Goal: Information Seeking & Learning: Check status

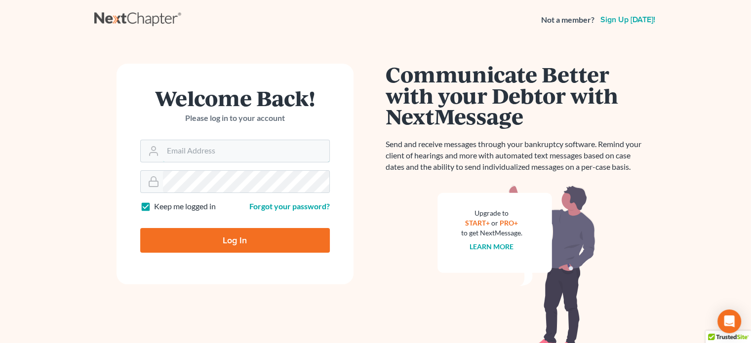
type input "[EMAIL_ADDRESS][DOMAIN_NAME]"
click at [235, 244] on input "Log In" at bounding box center [235, 240] width 190 height 25
type input "Thinking..."
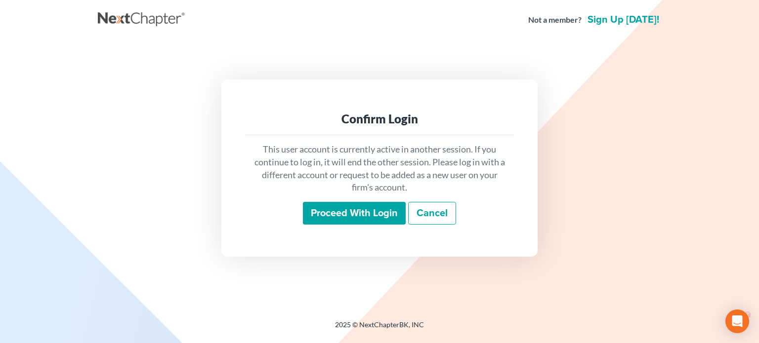
click at [362, 215] on input "Proceed with login" at bounding box center [354, 213] width 103 height 23
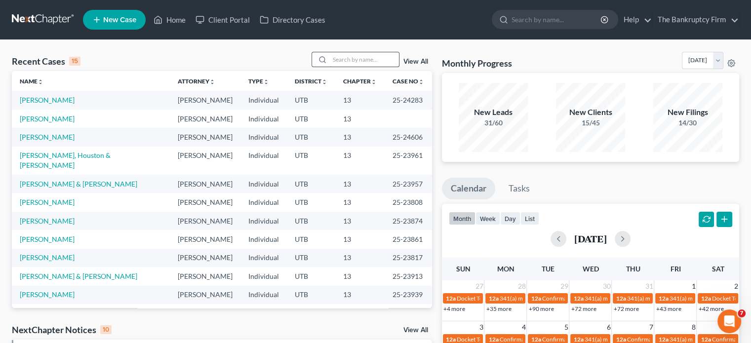
click at [360, 56] on input "search" at bounding box center [364, 59] width 69 height 14
type input "brian"
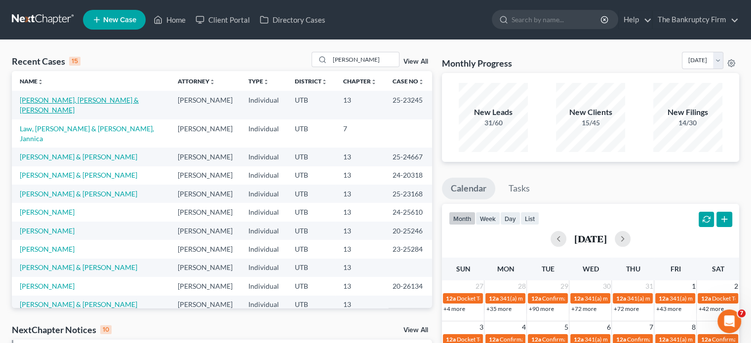
click at [71, 104] on link "Brian, Amberlee & Mark" at bounding box center [79, 105] width 119 height 18
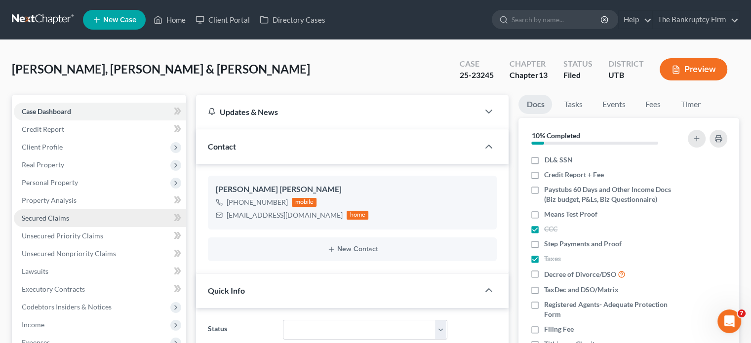
scroll to position [87, 0]
click at [23, 217] on span "Secured Claims" at bounding box center [45, 218] width 47 height 8
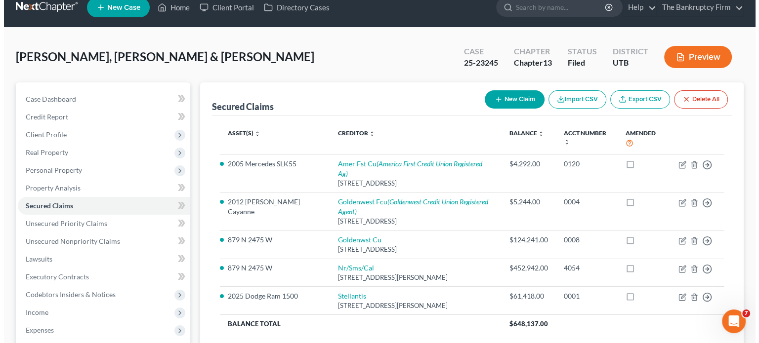
scroll to position [49, 0]
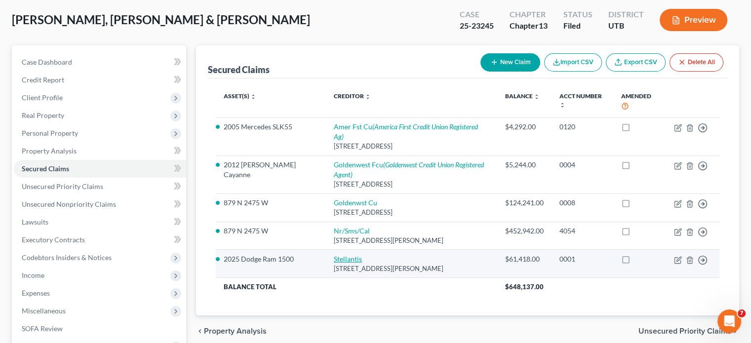
click at [334, 255] on link "Stellantis" at bounding box center [348, 259] width 28 height 8
select select "10"
select select "0"
select select "2"
select select "1"
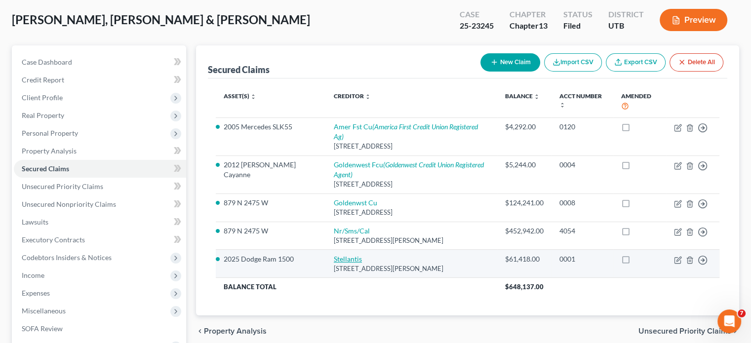
select select "0"
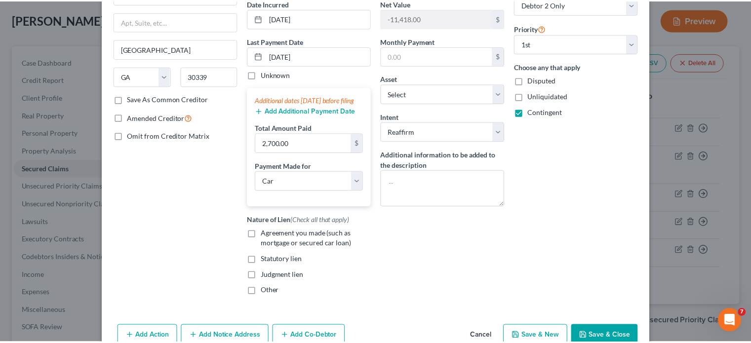
scroll to position [110, 0]
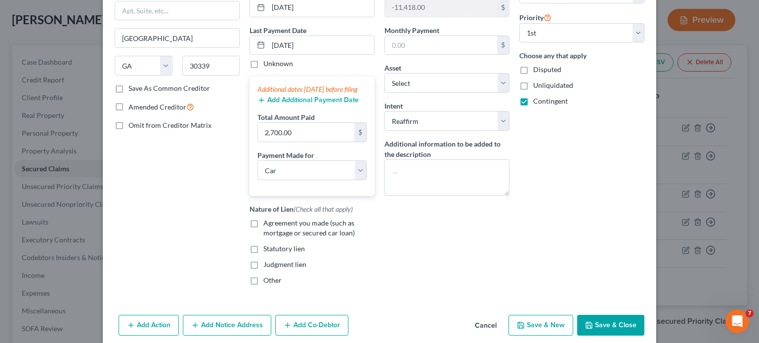
click at [485, 333] on button "Cancel" at bounding box center [486, 326] width 38 height 20
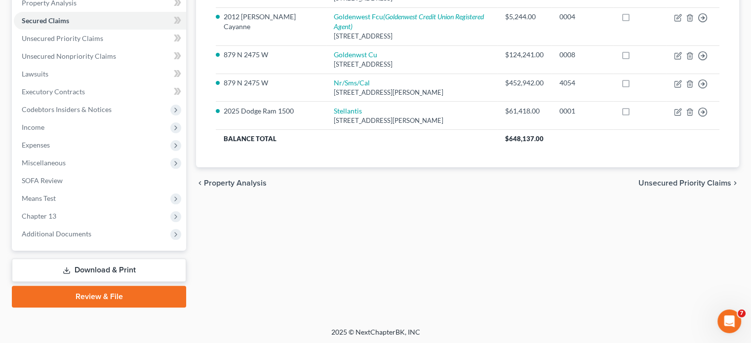
scroll to position [199, 0]
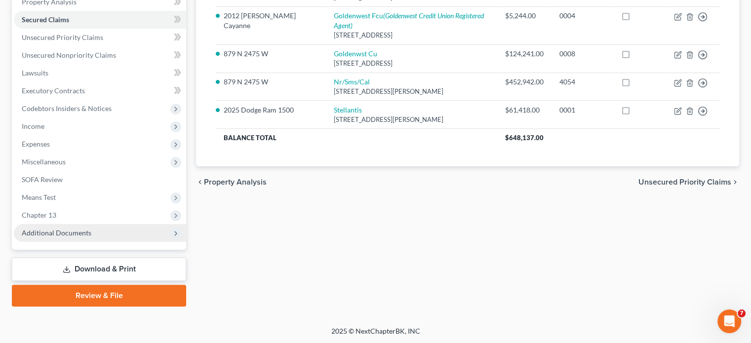
click at [30, 235] on span "Additional Documents" at bounding box center [57, 233] width 70 height 8
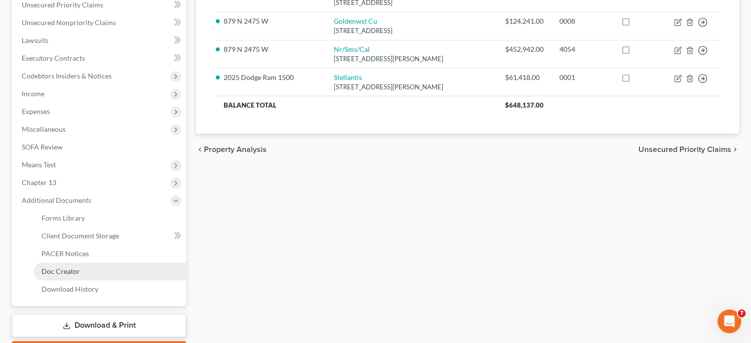
scroll to position [248, 0]
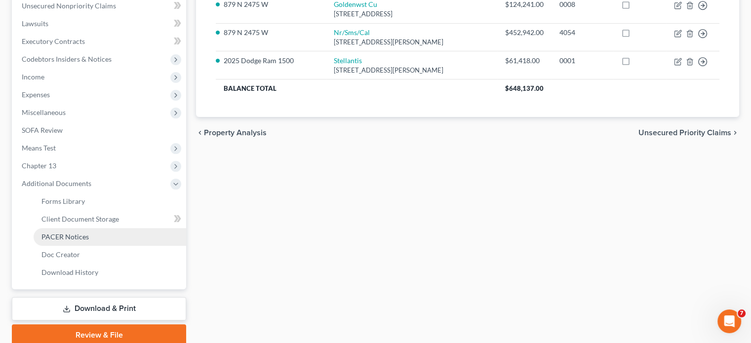
click at [70, 235] on span "PACER Notices" at bounding box center [64, 237] width 47 height 8
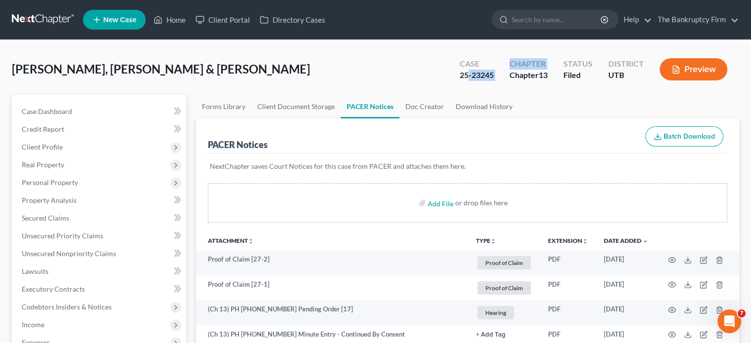
drag, startPoint x: 498, startPoint y: 75, endPoint x: 467, endPoint y: 77, distance: 31.7
click at [467, 77] on div "Case 25-23245 Chapter Chapter 13 Status Filed District UTB Preview" at bounding box center [595, 70] width 287 height 29
click at [466, 77] on div "25-23245" at bounding box center [477, 75] width 34 height 11
drag, startPoint x: 458, startPoint y: 77, endPoint x: 498, endPoint y: 79, distance: 39.6
click at [498, 79] on div "Case 25-23245" at bounding box center [477, 70] width 50 height 29
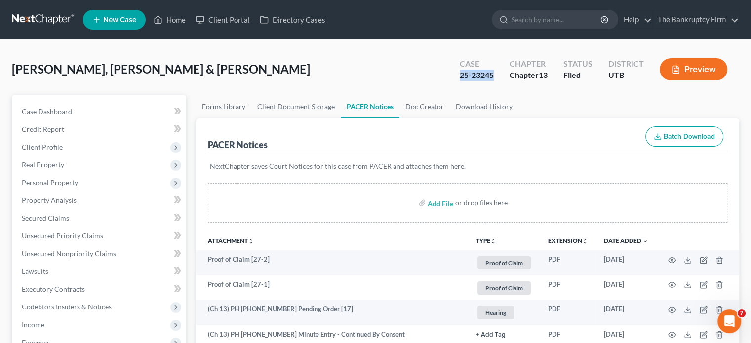
copy div "25-23245"
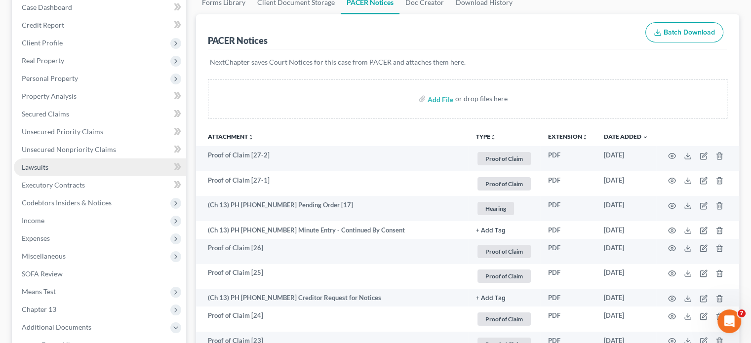
scroll to position [99, 0]
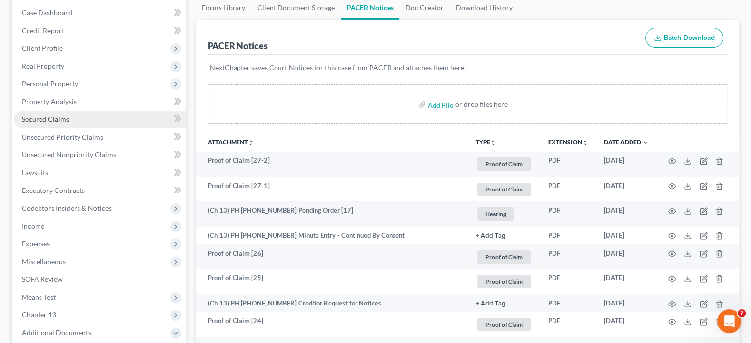
click at [40, 116] on span "Secured Claims" at bounding box center [45, 119] width 47 height 8
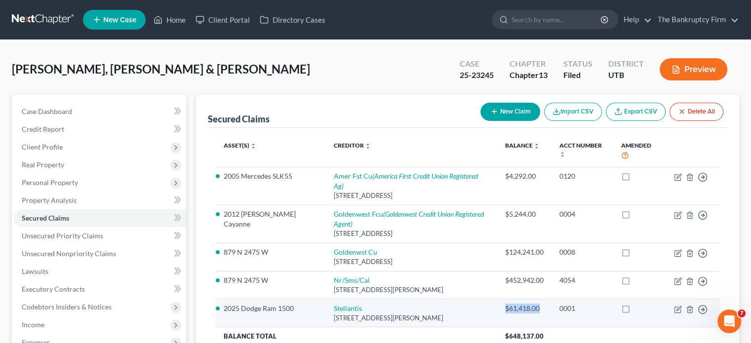
drag, startPoint x: 498, startPoint y: 281, endPoint x: 532, endPoint y: 279, distance: 33.6
click at [532, 304] on div "$61,418.00" at bounding box center [524, 309] width 39 height 10
copy div "$61,418.00"
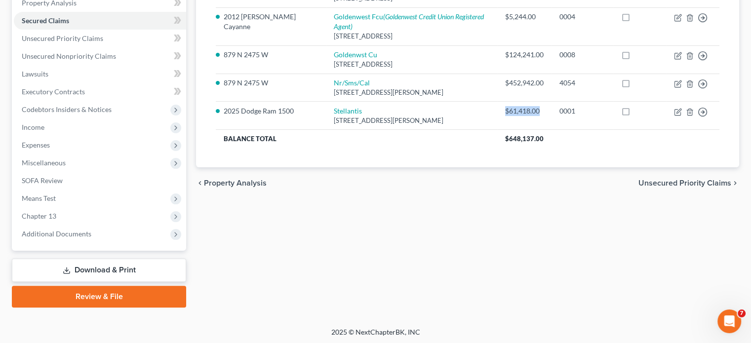
scroll to position [199, 0]
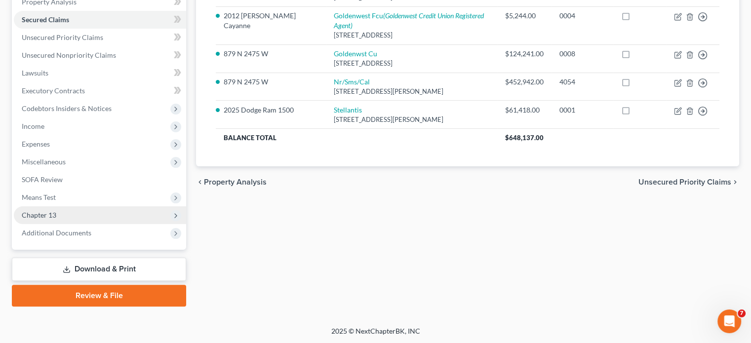
click at [40, 213] on span "Chapter 13" at bounding box center [39, 215] width 35 height 8
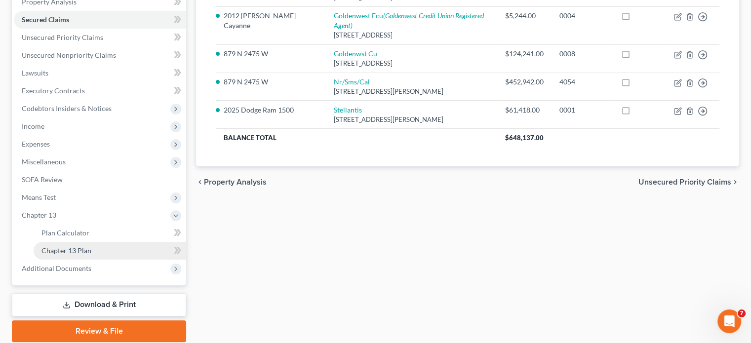
click at [89, 251] on span "Chapter 13 Plan" at bounding box center [66, 250] width 50 height 8
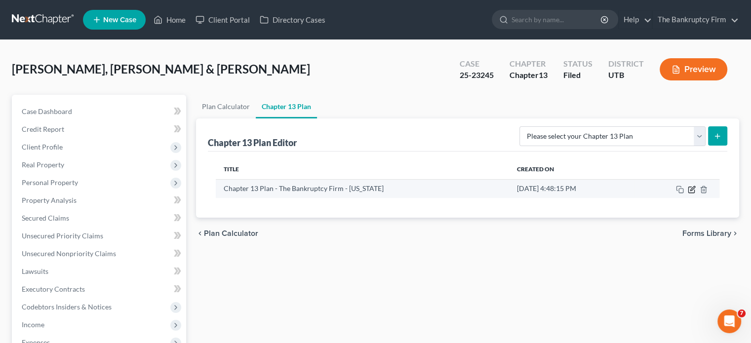
click at [694, 191] on icon "button" at bounding box center [691, 190] width 6 height 6
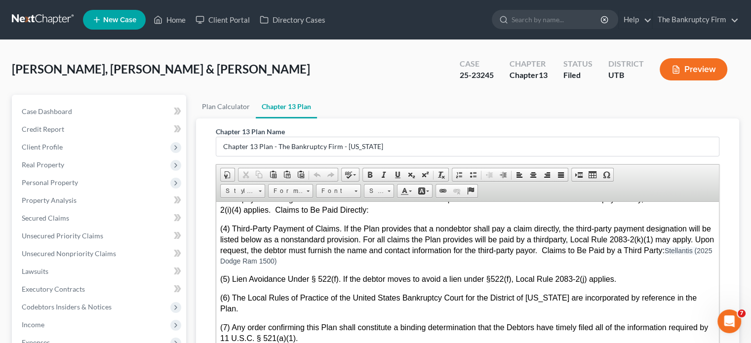
scroll to position [3111, 0]
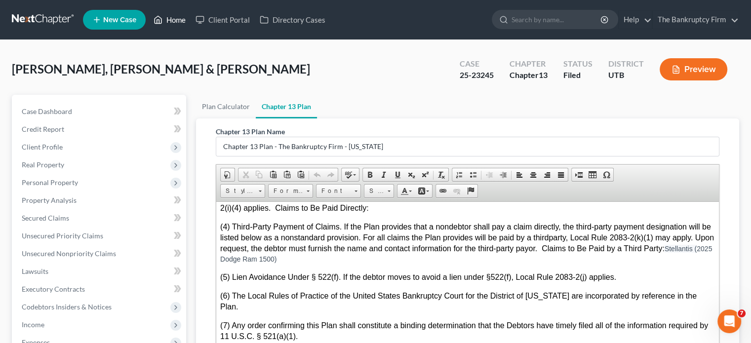
click at [180, 24] on link "Home" at bounding box center [170, 20] width 42 height 18
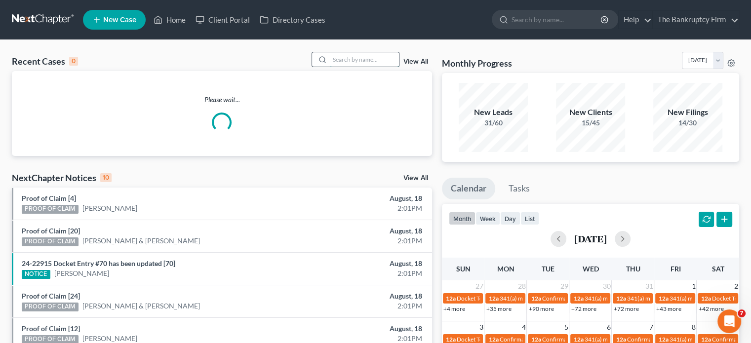
click at [354, 59] on input "search" at bounding box center [364, 59] width 69 height 14
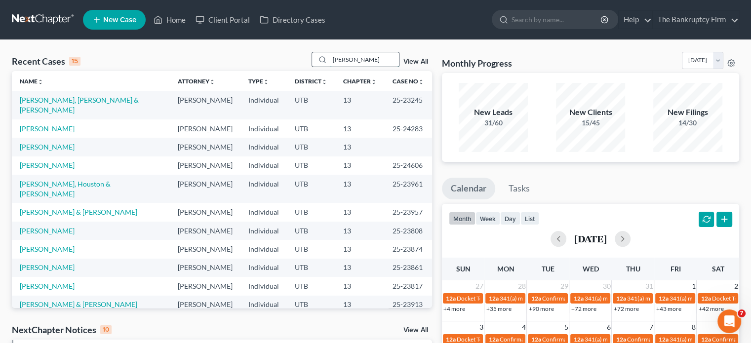
type input "knudsvig"
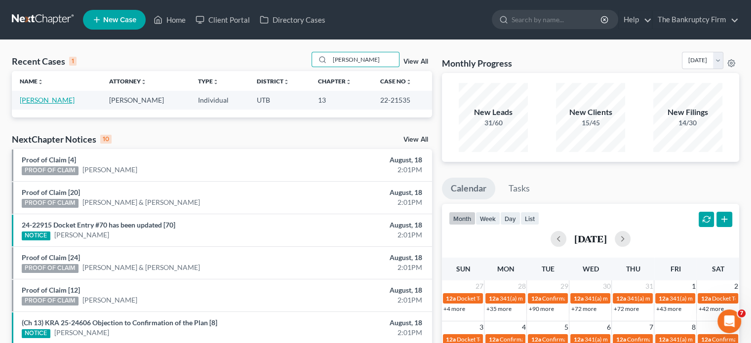
click at [40, 98] on link "Knudsvig, David" at bounding box center [47, 100] width 55 height 8
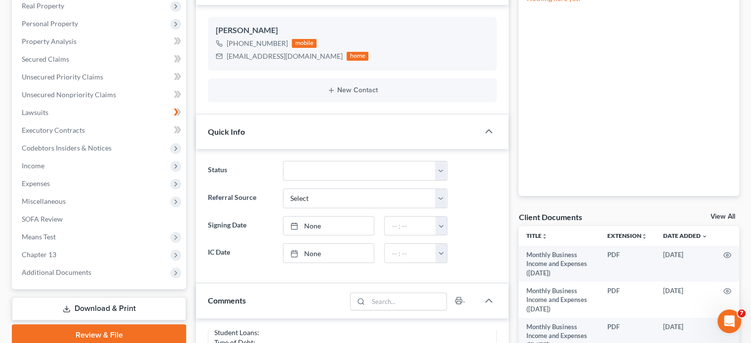
scroll to position [198, 0]
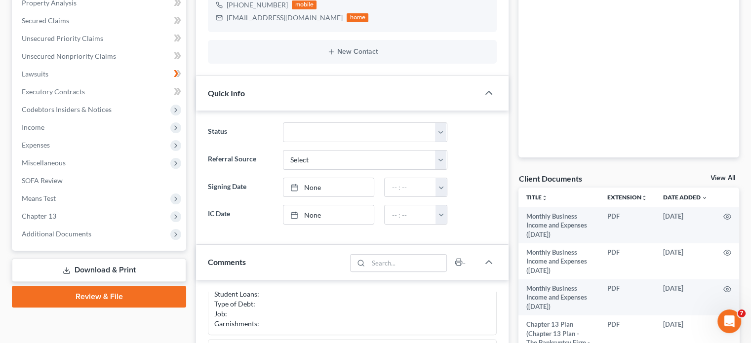
click at [716, 179] on link "View All" at bounding box center [723, 178] width 25 height 7
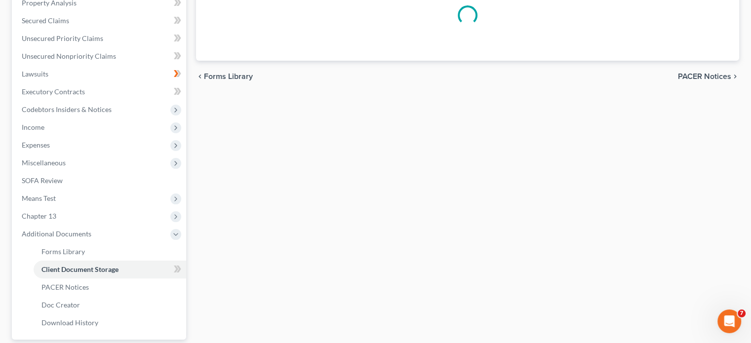
scroll to position [77, 0]
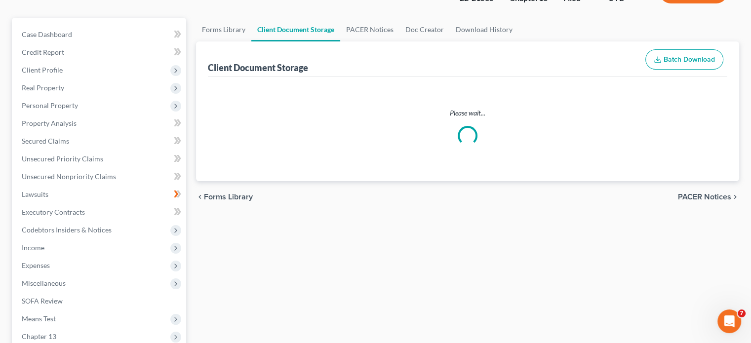
select select "30"
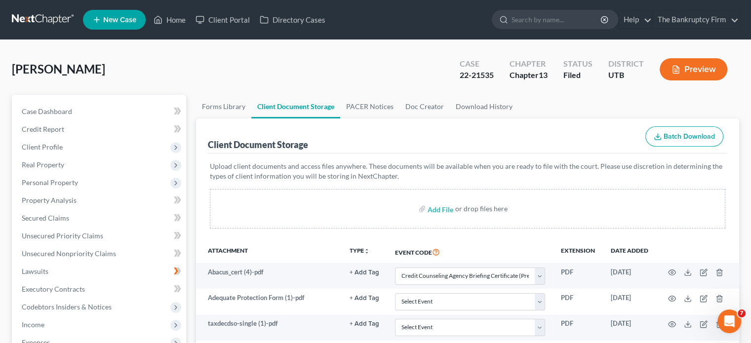
scroll to position [0, 0]
click at [345, 110] on link "PACER Notices" at bounding box center [369, 107] width 59 height 24
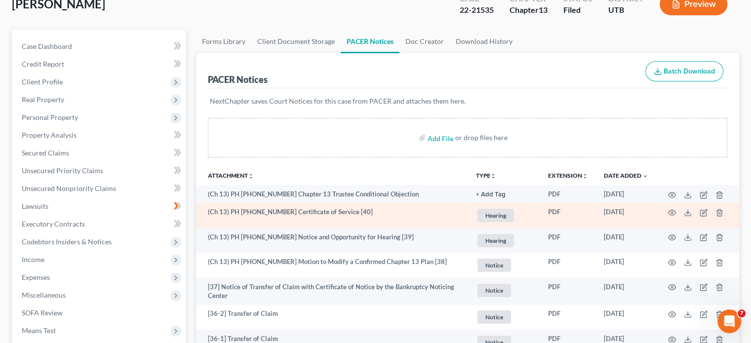
scroll to position [49, 0]
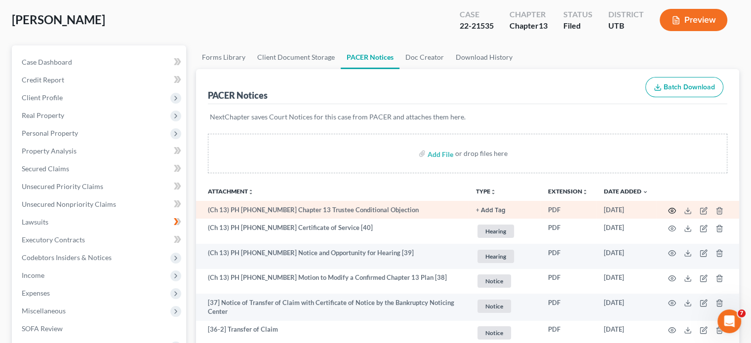
click at [670, 208] on icon "button" at bounding box center [672, 211] width 8 height 8
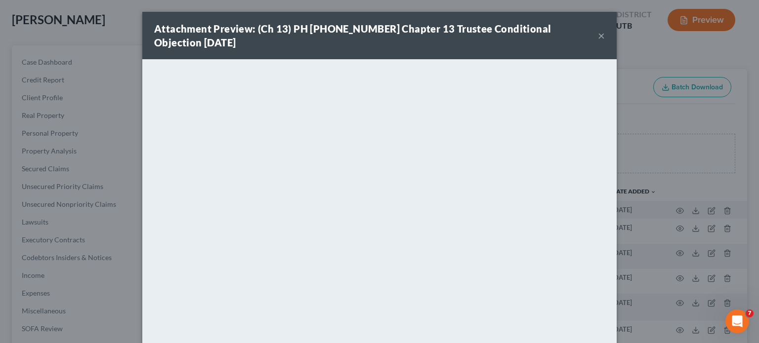
click at [603, 35] on div "Attachment Preview: (Ch 13) PH 22-21535 Chapter 13 Trustee Conditional Objectio…" at bounding box center [379, 35] width 474 height 47
click at [598, 33] on button "×" at bounding box center [601, 36] width 7 height 12
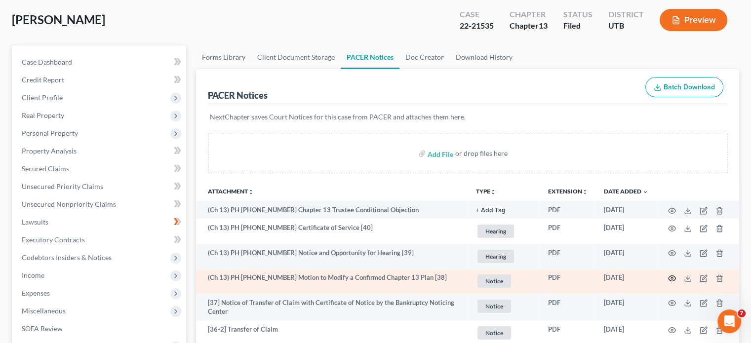
click at [670, 276] on icon "button" at bounding box center [672, 278] width 7 height 5
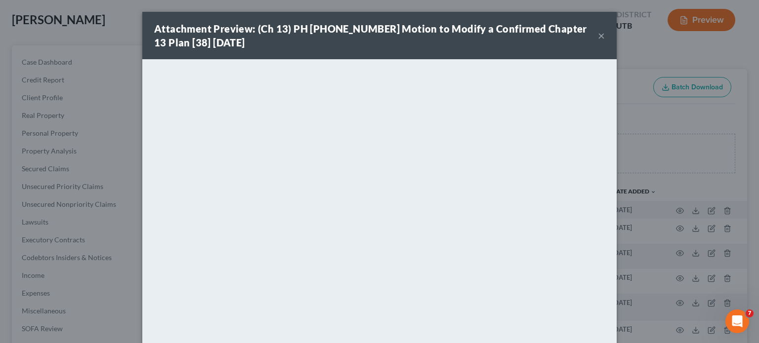
click at [598, 37] on button "×" at bounding box center [601, 36] width 7 height 12
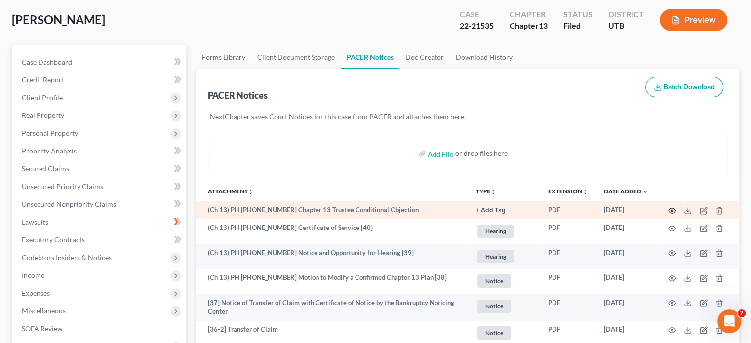
click at [671, 210] on circle "button" at bounding box center [672, 211] width 2 height 2
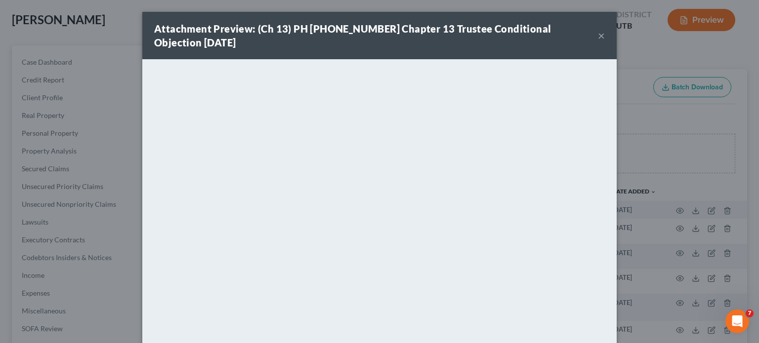
click at [704, 75] on div "Attachment Preview: (Ch 13) PH 22-21535 Chapter 13 Trustee Conditional Objectio…" at bounding box center [379, 171] width 759 height 343
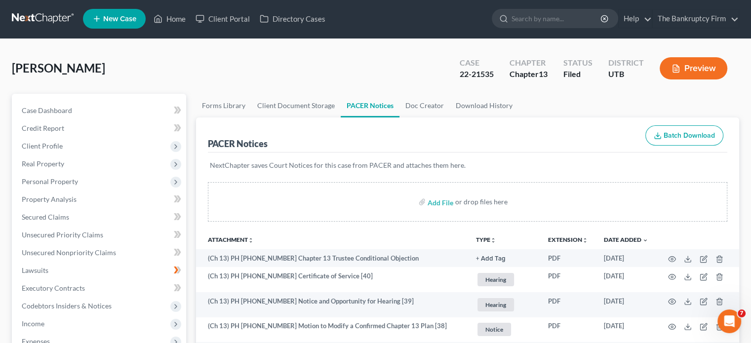
scroll to position [0, 0]
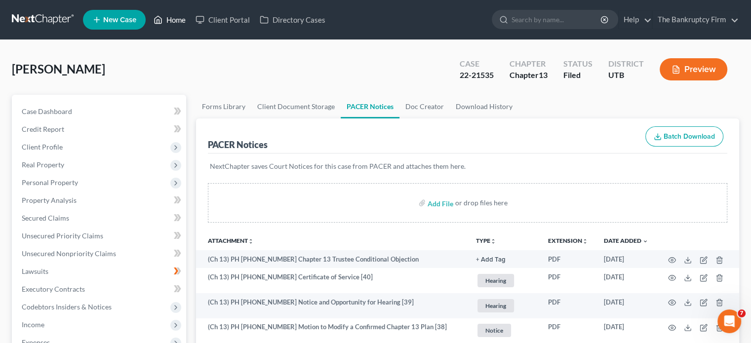
click at [178, 24] on link "Home" at bounding box center [170, 20] width 42 height 18
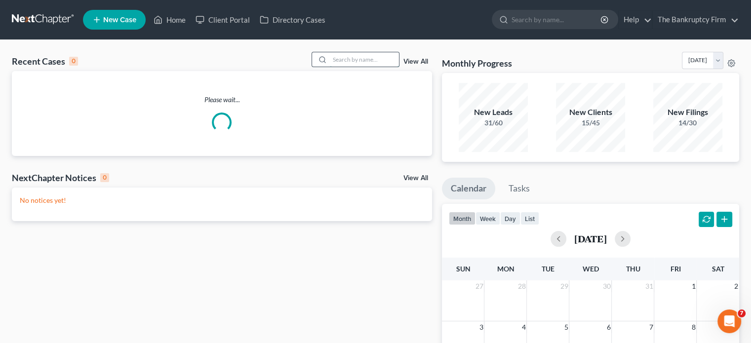
click at [379, 61] on input "search" at bounding box center [364, 59] width 69 height 14
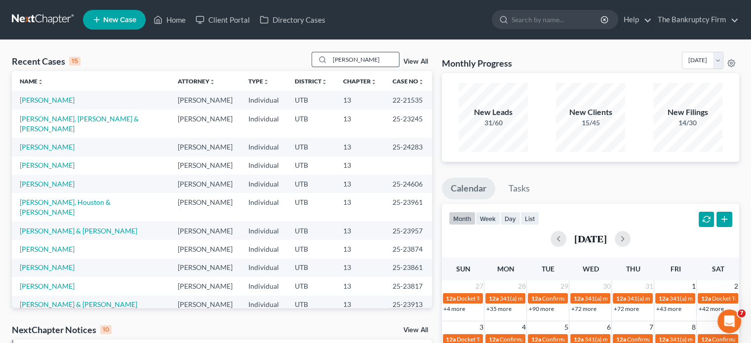
type input "carson"
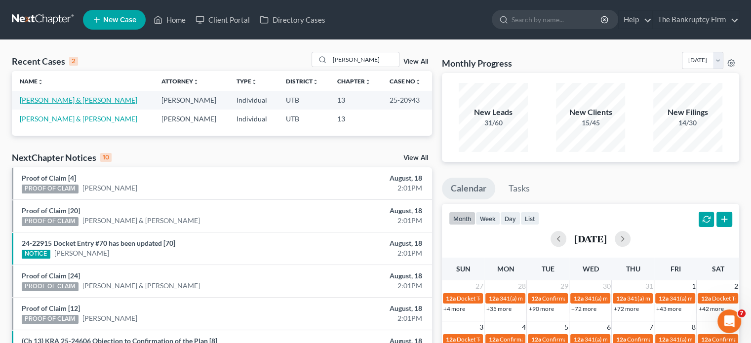
click at [62, 99] on link "Carson, Jamie & Tara" at bounding box center [79, 100] width 118 height 8
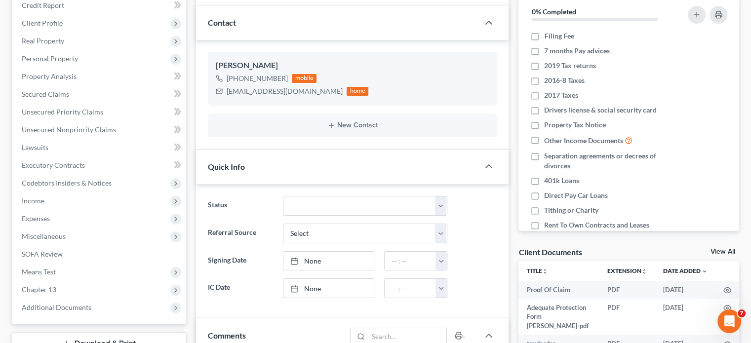
scroll to position [148, 0]
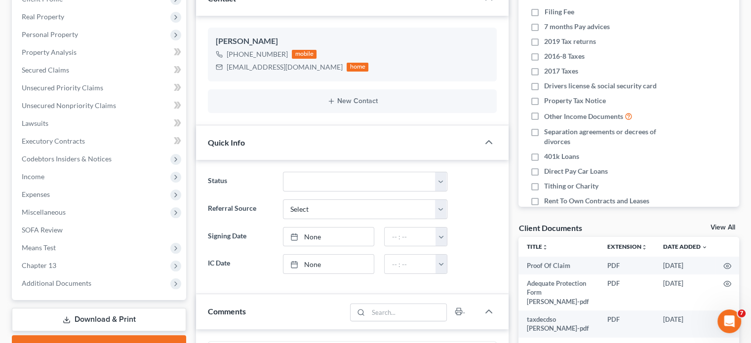
click at [723, 225] on link "View All" at bounding box center [723, 227] width 25 height 7
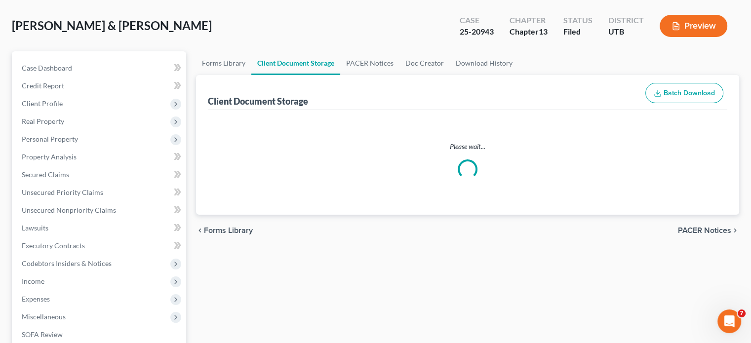
select select "30"
select select "26"
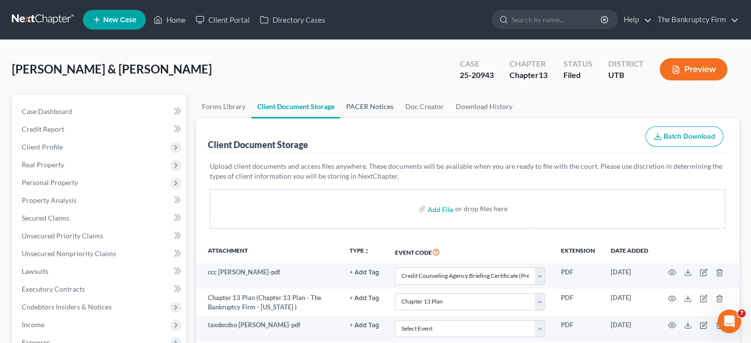
click at [369, 109] on link "PACER Notices" at bounding box center [369, 107] width 59 height 24
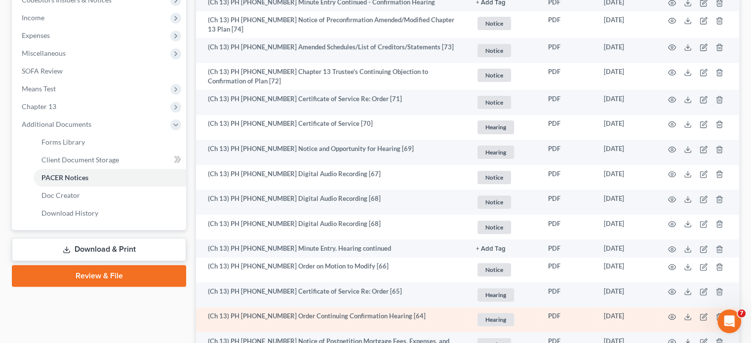
scroll to position [296, 0]
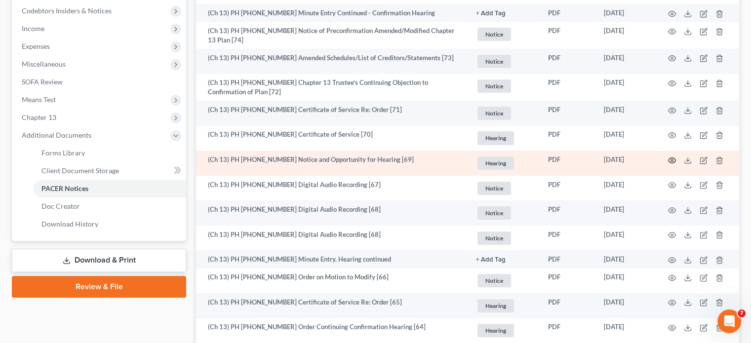
click at [673, 158] on icon "button" at bounding box center [672, 160] width 7 height 5
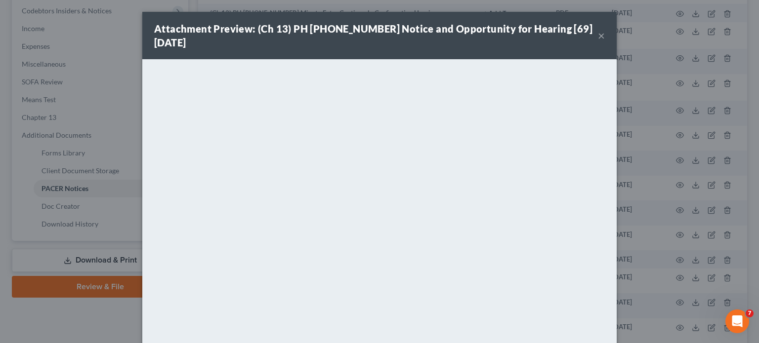
click at [598, 34] on button "×" at bounding box center [601, 36] width 7 height 12
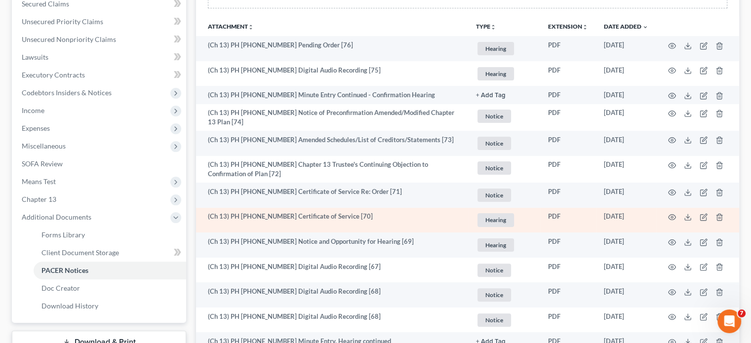
scroll to position [198, 0]
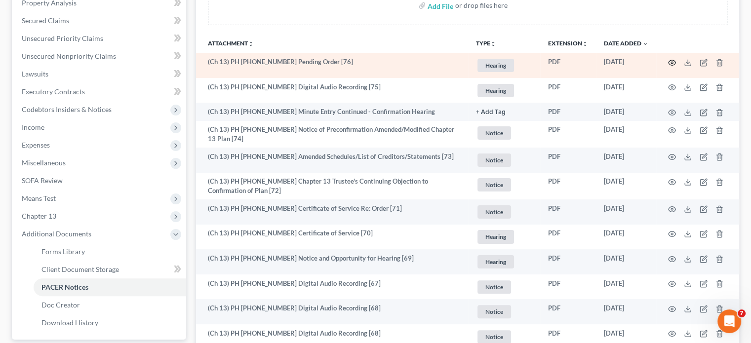
click at [672, 63] on icon "button" at bounding box center [672, 63] width 8 height 8
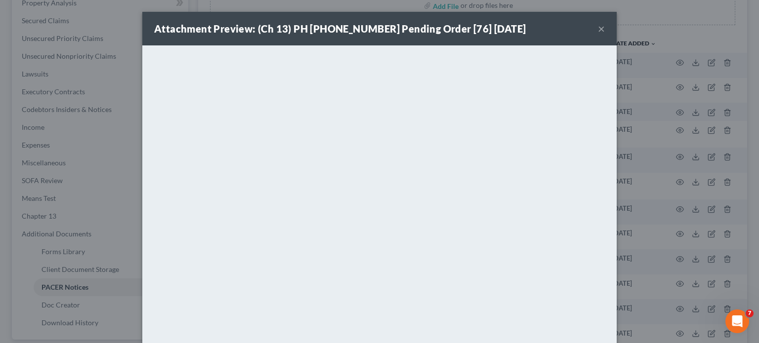
click at [598, 29] on button "×" at bounding box center [601, 29] width 7 height 12
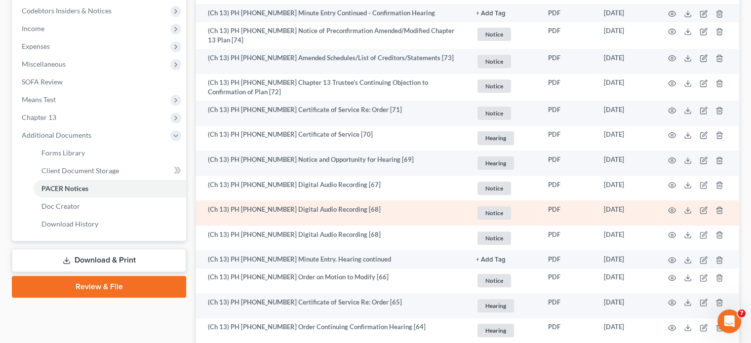
scroll to position [346, 0]
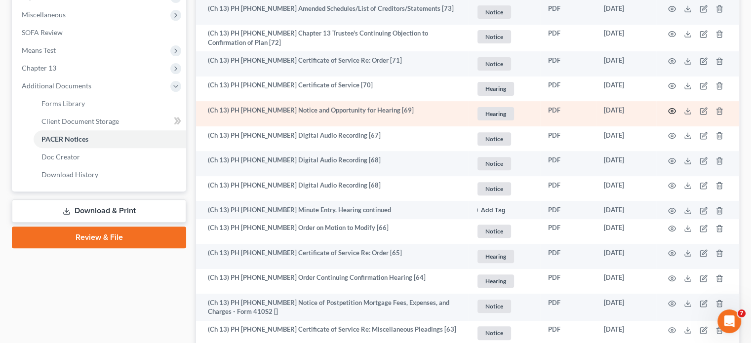
click at [669, 110] on icon "button" at bounding box center [672, 111] width 8 height 8
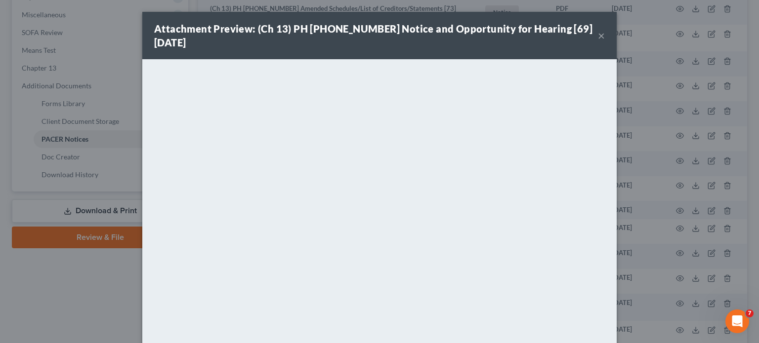
click at [598, 35] on button "×" at bounding box center [601, 36] width 7 height 12
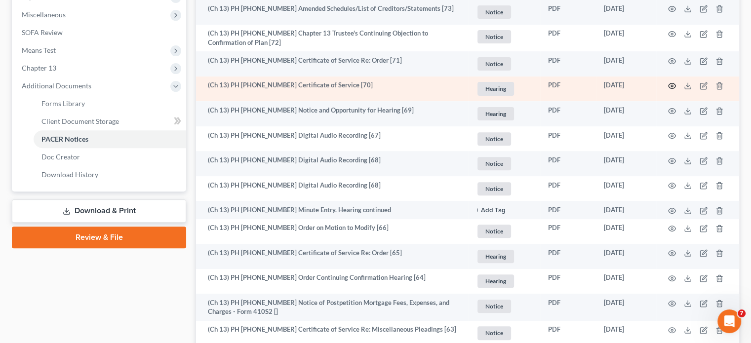
click at [674, 84] on icon "button" at bounding box center [672, 86] width 8 height 8
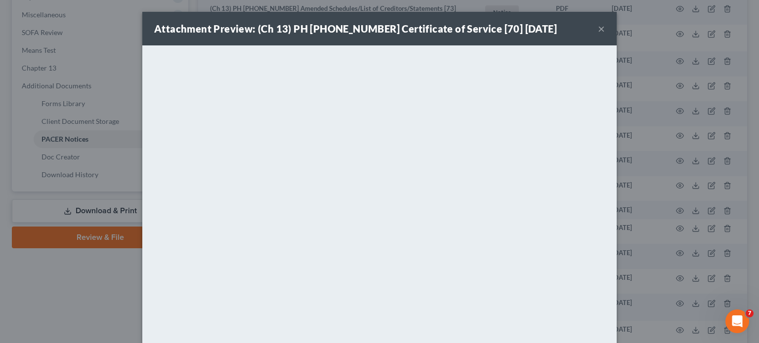
click at [599, 32] on button "×" at bounding box center [601, 29] width 7 height 12
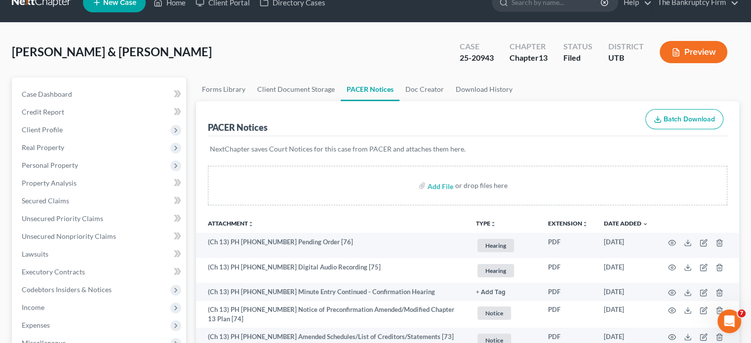
scroll to position [0, 0]
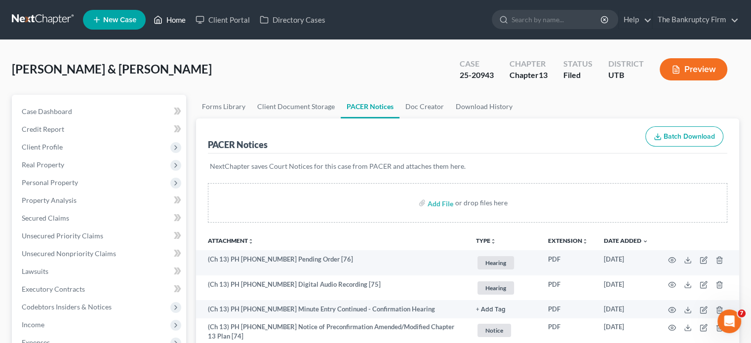
click at [170, 17] on link "Home" at bounding box center [170, 20] width 42 height 18
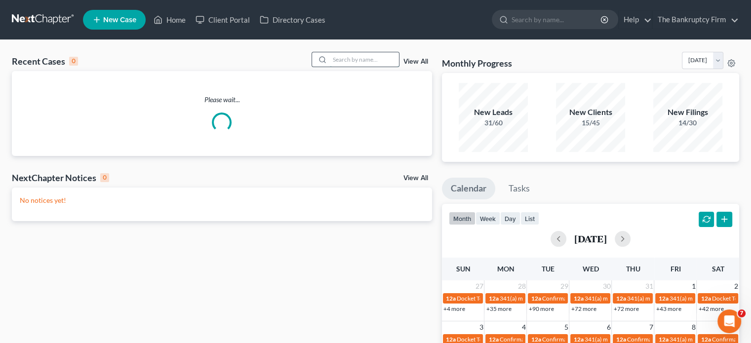
click at [352, 55] on input "search" at bounding box center [364, 59] width 69 height 14
paste input "25-20872"
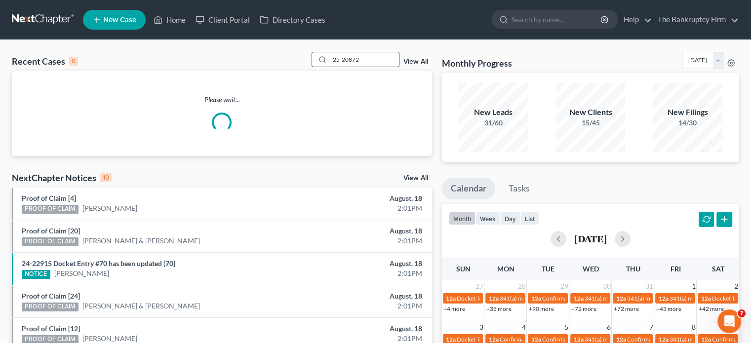
type input "25-20872"
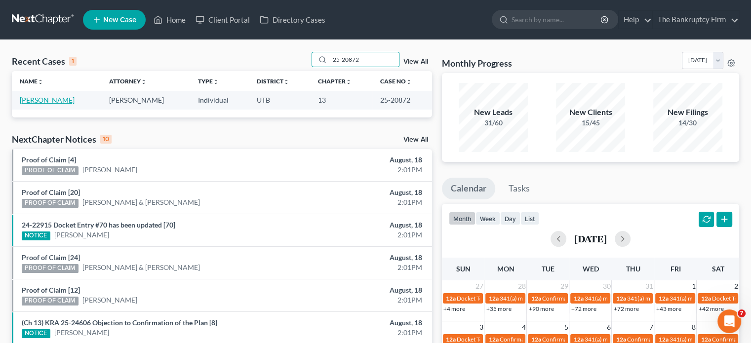
click at [47, 99] on link "Martinez, Elisa" at bounding box center [47, 100] width 55 height 8
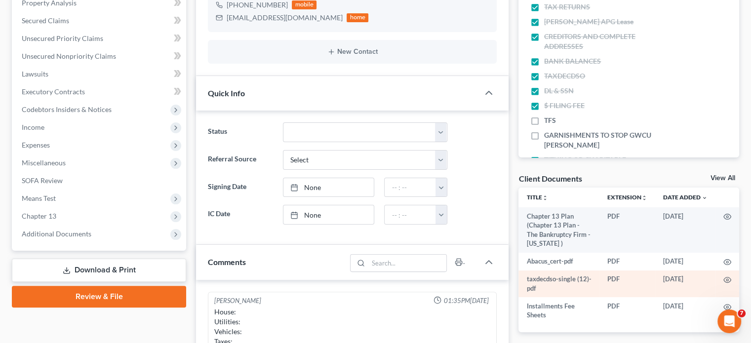
scroll to position [113, 0]
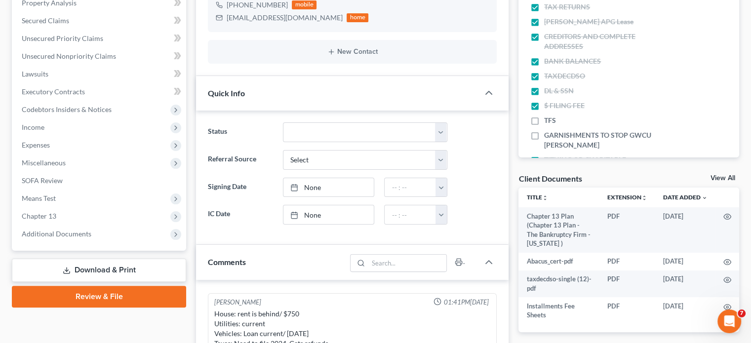
click at [719, 175] on link "View All" at bounding box center [723, 178] width 25 height 7
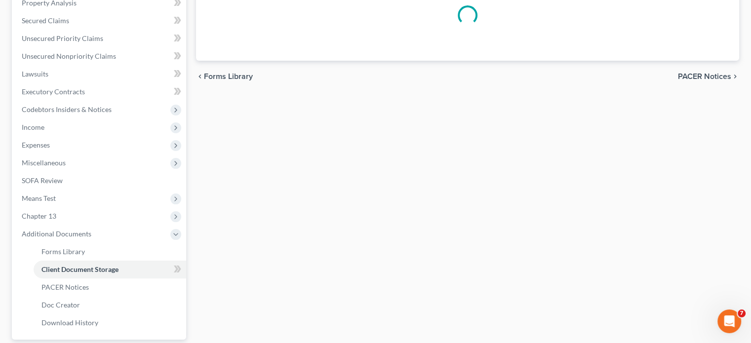
scroll to position [9, 0]
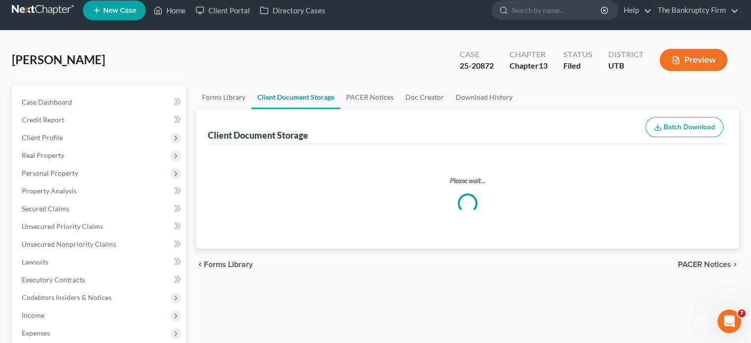
select select "53"
select select "30"
select select "26"
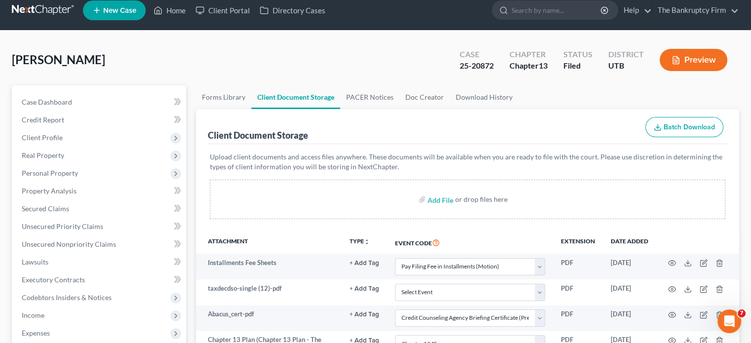
scroll to position [0, 0]
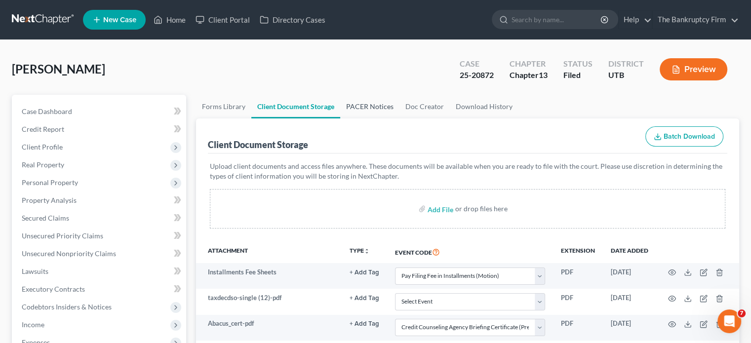
click at [359, 102] on link "PACER Notices" at bounding box center [369, 107] width 59 height 24
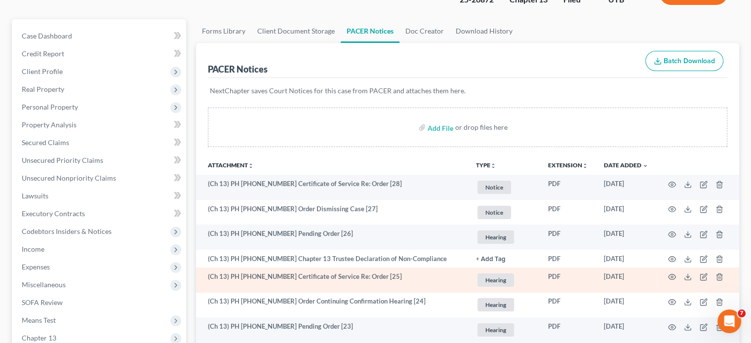
scroll to position [99, 0]
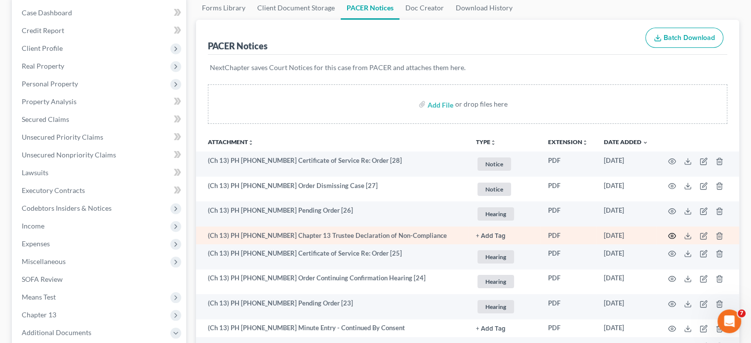
click at [670, 237] on icon "button" at bounding box center [672, 236] width 8 height 8
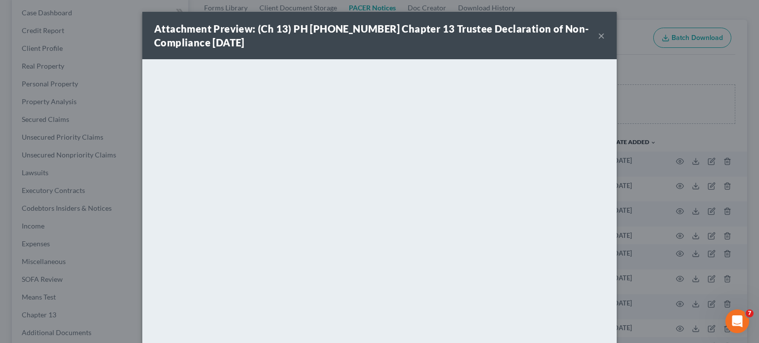
click at [598, 37] on button "×" at bounding box center [601, 36] width 7 height 12
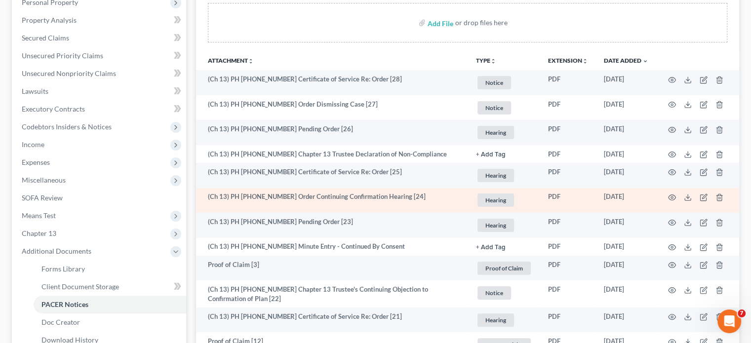
scroll to position [198, 0]
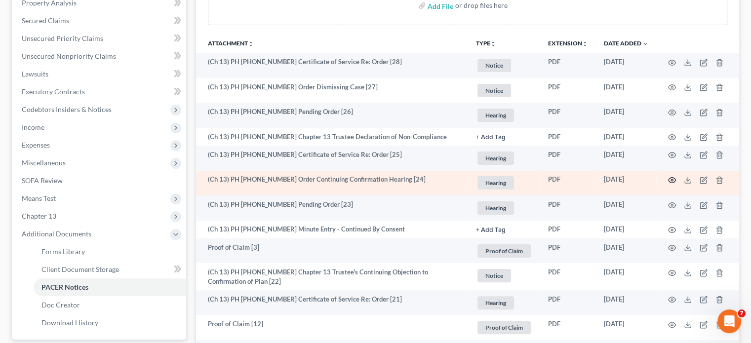
click at [669, 179] on icon "button" at bounding box center [672, 180] width 7 height 5
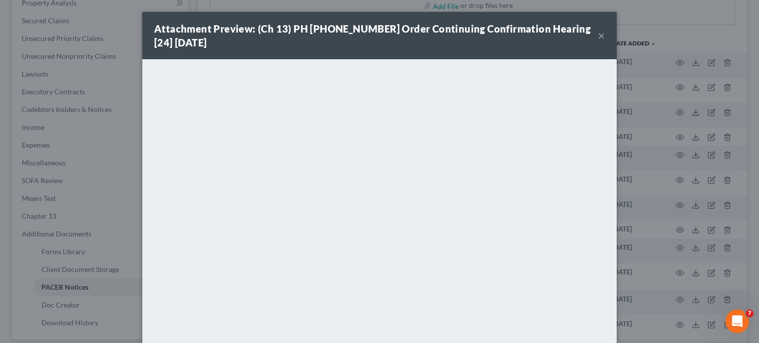
click at [598, 34] on button "×" at bounding box center [601, 36] width 7 height 12
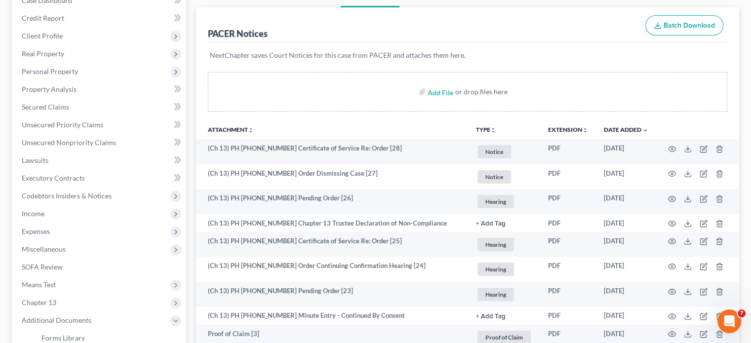
scroll to position [0, 0]
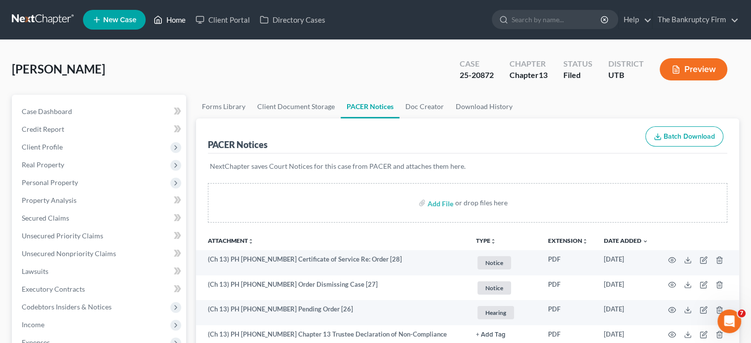
click at [178, 24] on link "Home" at bounding box center [170, 20] width 42 height 18
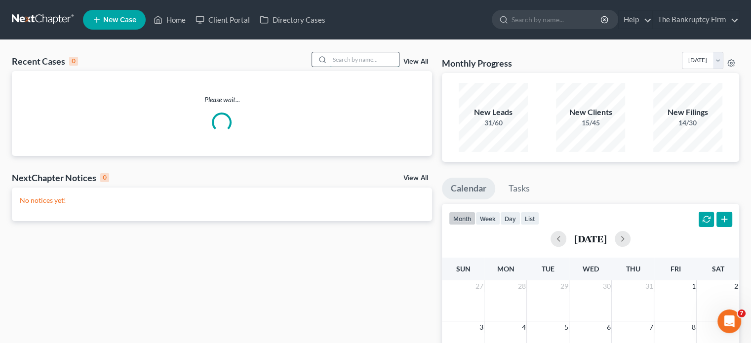
click at [348, 57] on input "search" at bounding box center [364, 59] width 69 height 14
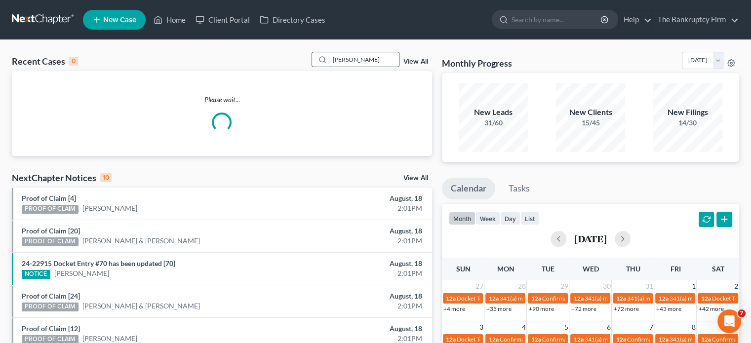
type input "ackerman"
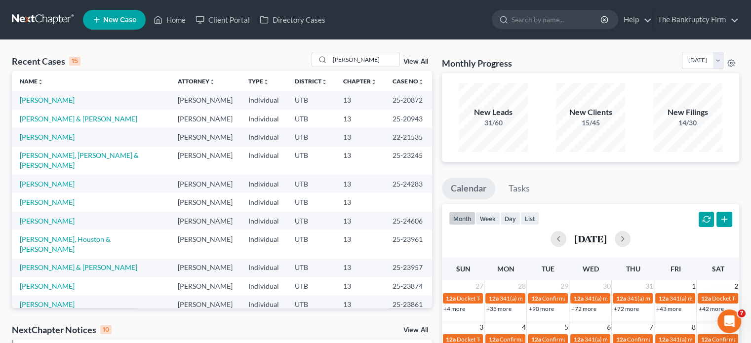
click at [412, 62] on link "View All" at bounding box center [415, 61] width 25 height 7
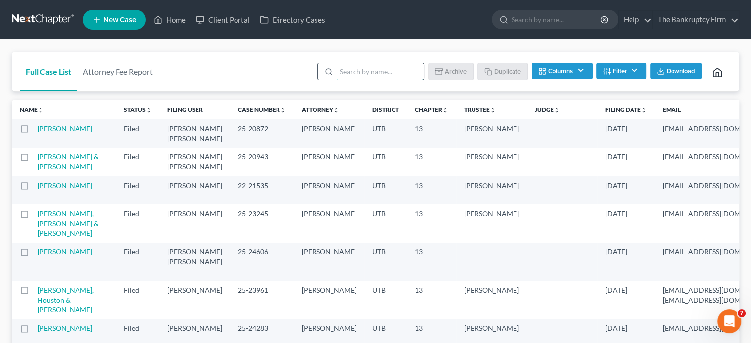
click at [353, 76] on input "search" at bounding box center [379, 71] width 87 height 17
type input "ackerman"
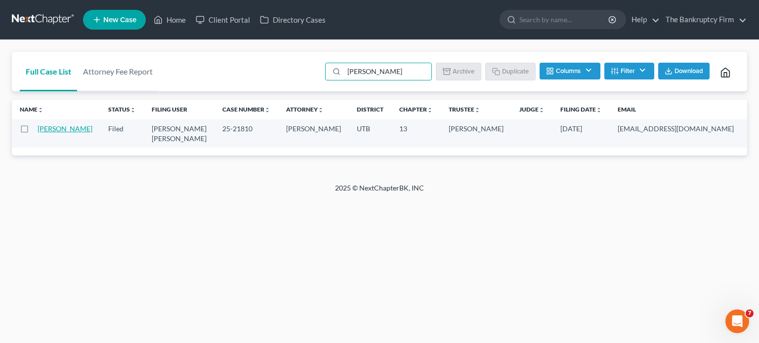
click at [49, 130] on link "Ackerman, Tim" at bounding box center [65, 128] width 55 height 8
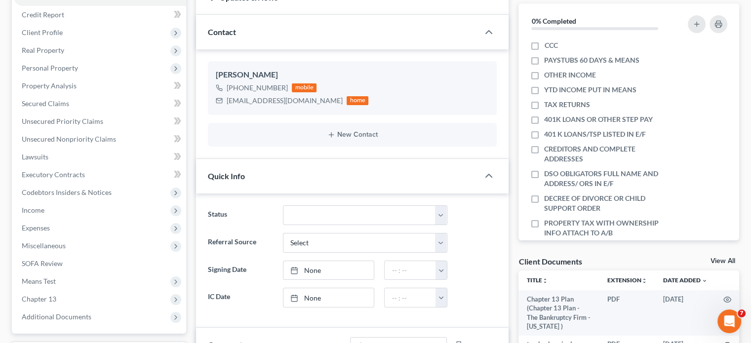
scroll to position [148, 0]
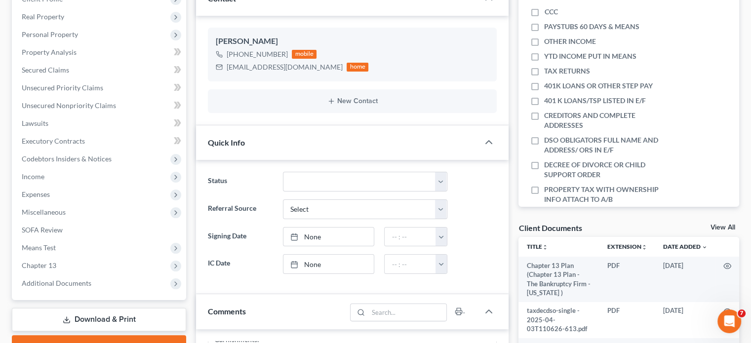
click at [720, 227] on link "View All" at bounding box center [723, 227] width 25 height 7
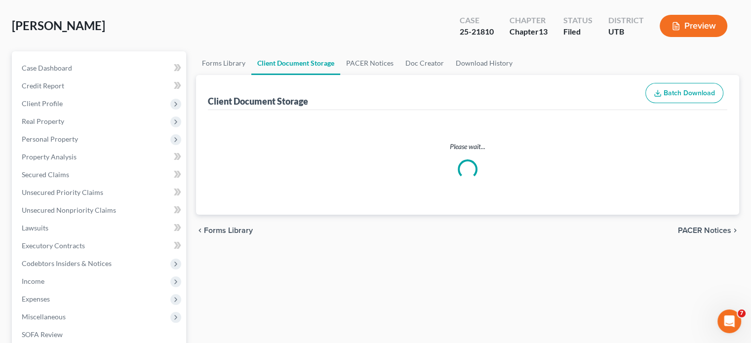
select select "30"
select select "26"
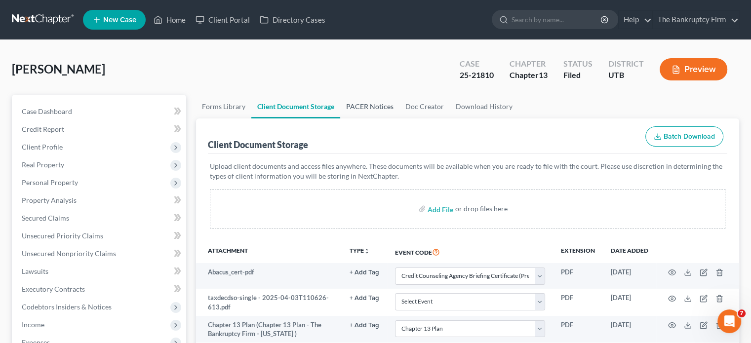
click at [366, 105] on link "PACER Notices" at bounding box center [369, 107] width 59 height 24
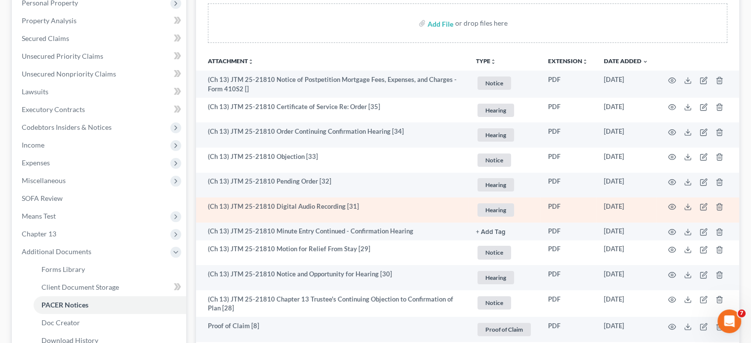
scroll to position [198, 0]
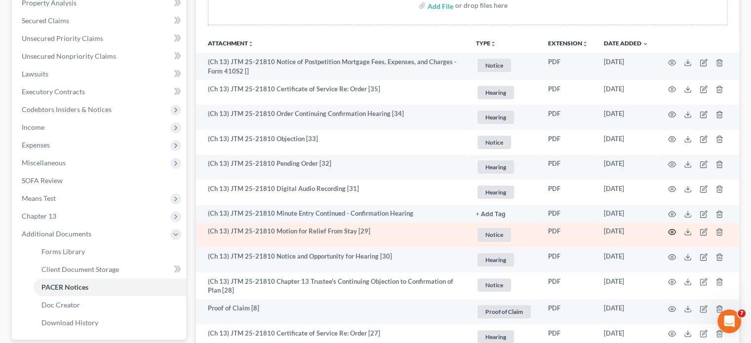
click at [671, 231] on circle "button" at bounding box center [672, 232] width 2 height 2
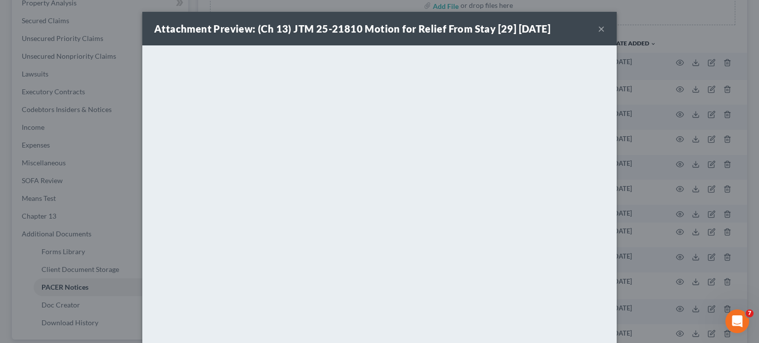
click at [600, 26] on button "×" at bounding box center [601, 29] width 7 height 12
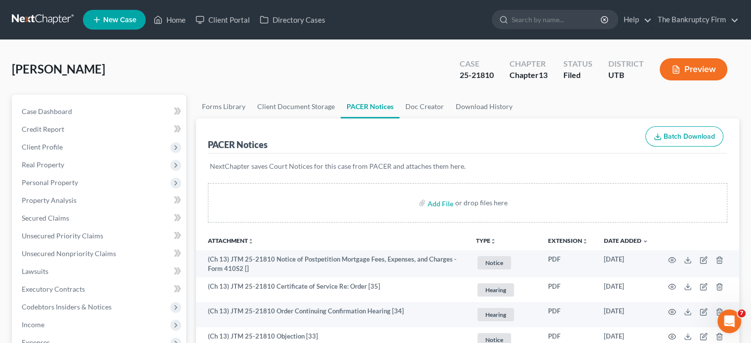
scroll to position [0, 0]
click at [182, 26] on link "Home" at bounding box center [170, 20] width 42 height 18
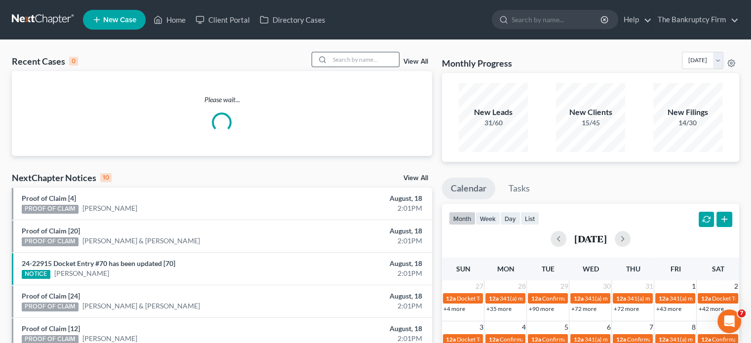
click at [345, 61] on input "search" at bounding box center [364, 59] width 69 height 14
type input "gibson"
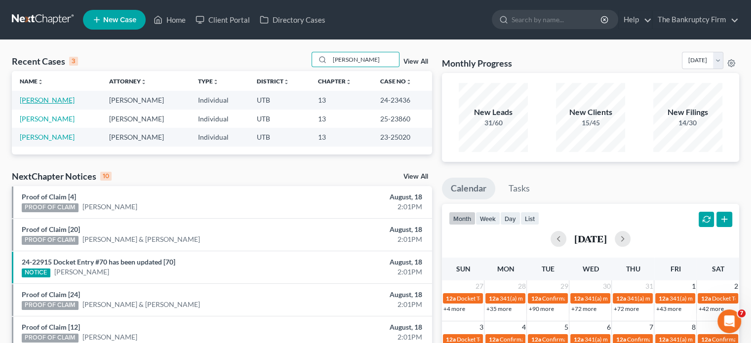
click at [52, 103] on link "Gibson, Adam" at bounding box center [47, 100] width 55 height 8
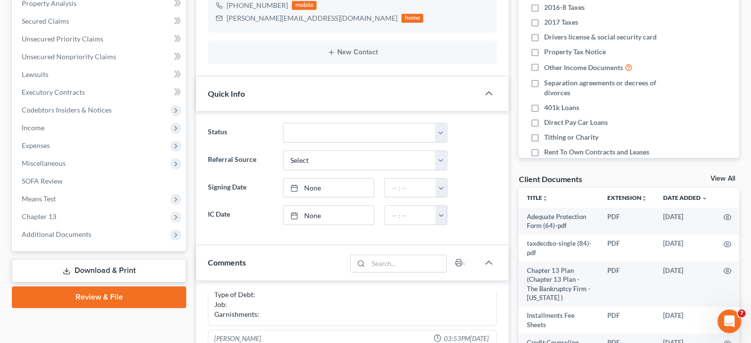
scroll to position [198, 0]
click at [721, 176] on link "View All" at bounding box center [723, 178] width 25 height 7
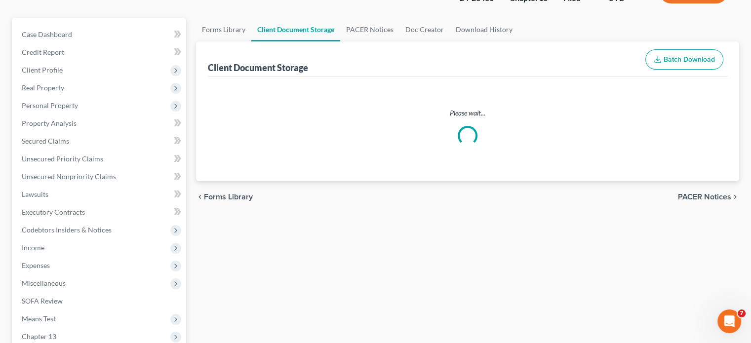
select select "30"
select select "53"
select select "26"
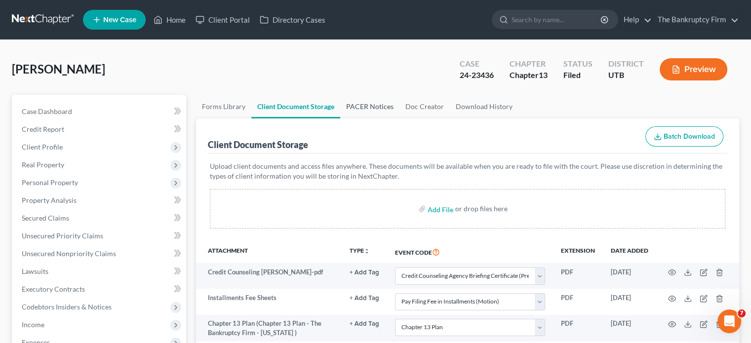
click at [364, 103] on link "PACER Notices" at bounding box center [369, 107] width 59 height 24
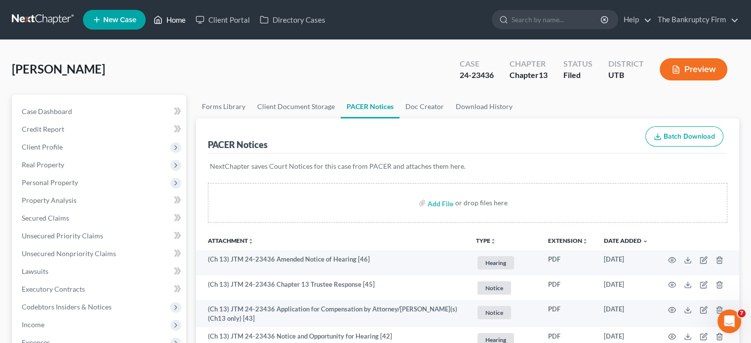
click at [174, 22] on link "Home" at bounding box center [170, 20] width 42 height 18
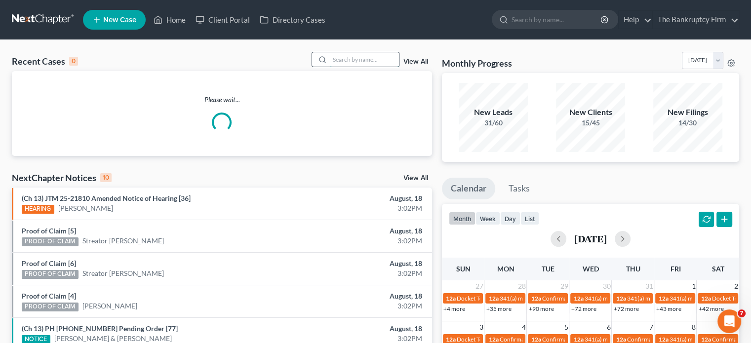
click at [354, 57] on input "search" at bounding box center [364, 59] width 69 height 14
type input "godinez"
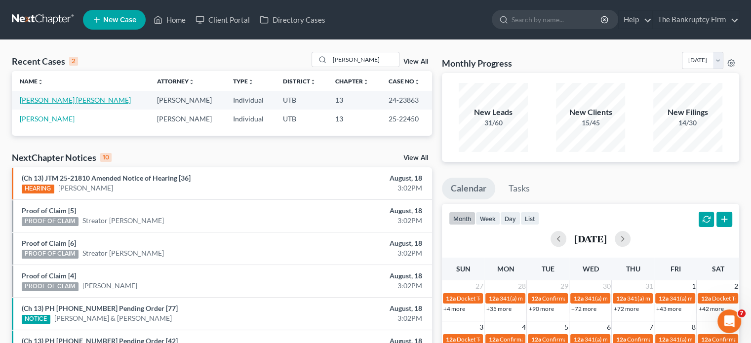
click at [65, 101] on link "Muniz Godinez, Lucy" at bounding box center [75, 100] width 111 height 8
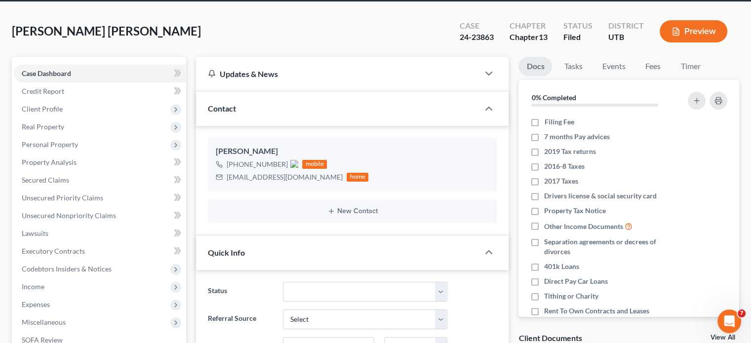
scroll to position [49, 0]
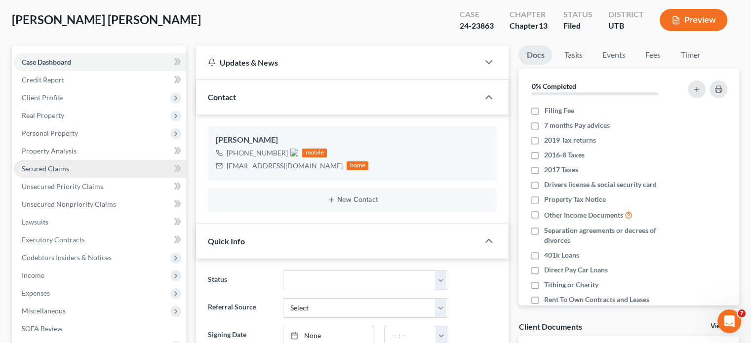
click at [30, 164] on span "Secured Claims" at bounding box center [45, 168] width 47 height 8
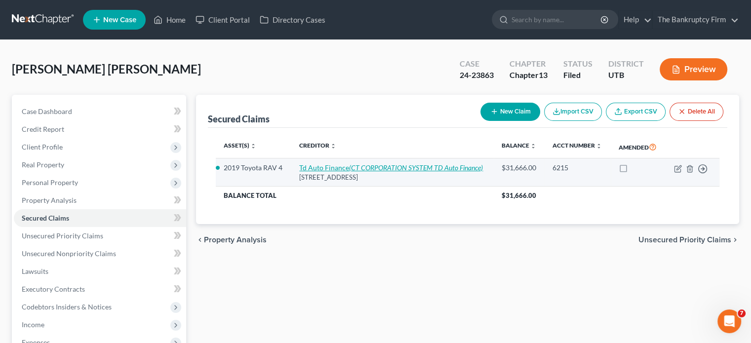
click at [341, 169] on link "Td Auto Finance (CT CORPORATION SYSTEM TD Auto Finance)" at bounding box center [391, 167] width 184 height 8
select select "14"
select select "2"
select select "0"
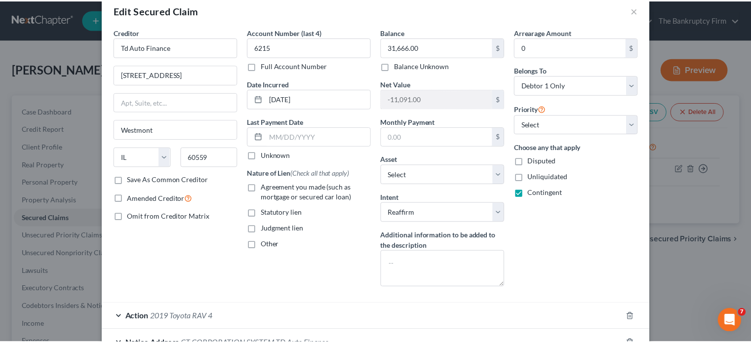
scroll to position [93, 0]
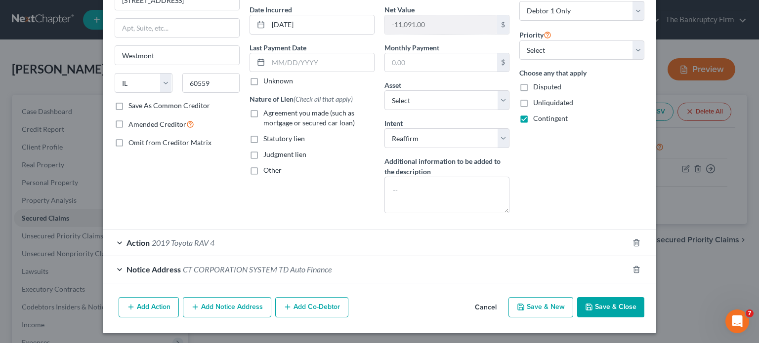
click at [481, 306] on button "Cancel" at bounding box center [486, 308] width 38 height 20
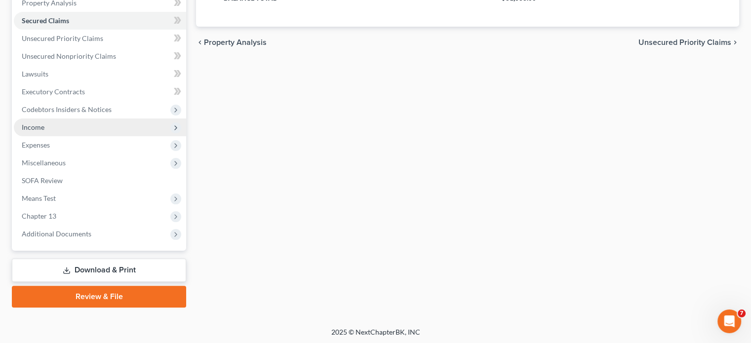
scroll to position [199, 0]
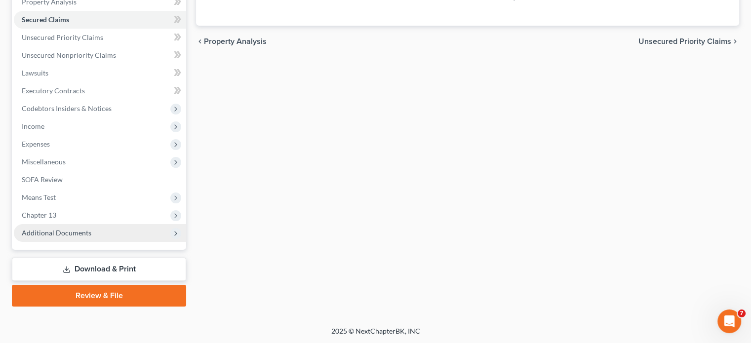
click at [92, 231] on span "Additional Documents" at bounding box center [100, 233] width 172 height 18
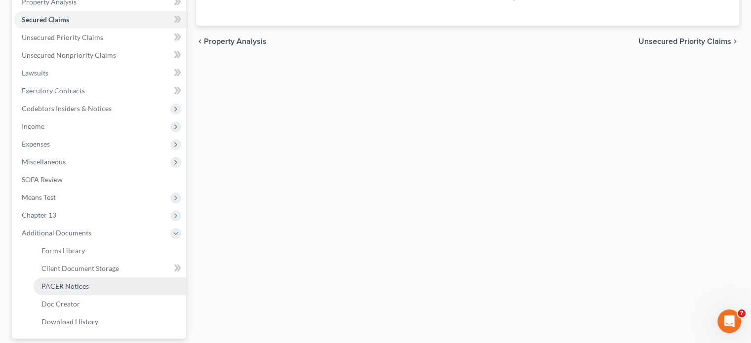
click at [87, 287] on span "PACER Notices" at bounding box center [64, 286] width 47 height 8
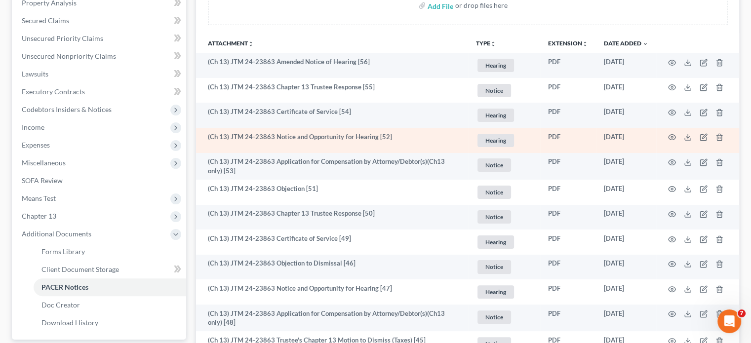
scroll to position [198, 0]
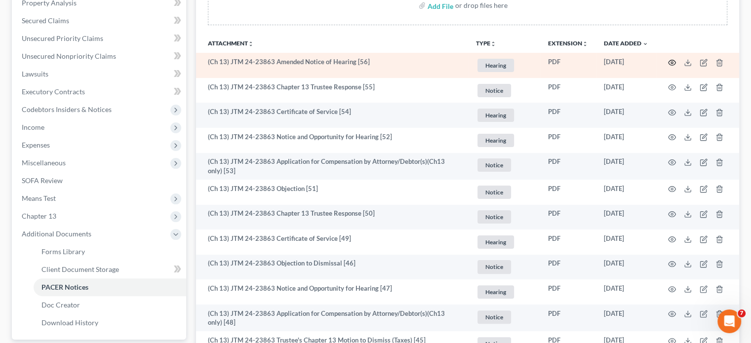
click at [668, 59] on icon "button" at bounding box center [672, 63] width 8 height 8
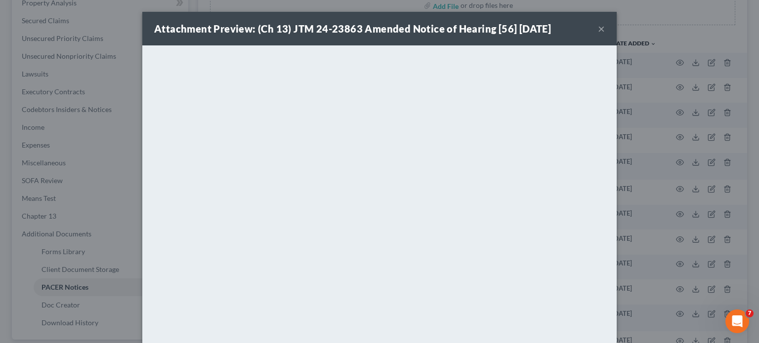
click at [598, 30] on button "×" at bounding box center [601, 29] width 7 height 12
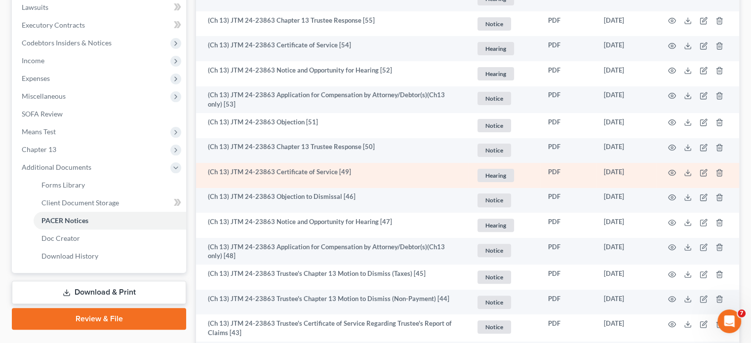
scroll to position [247, 0]
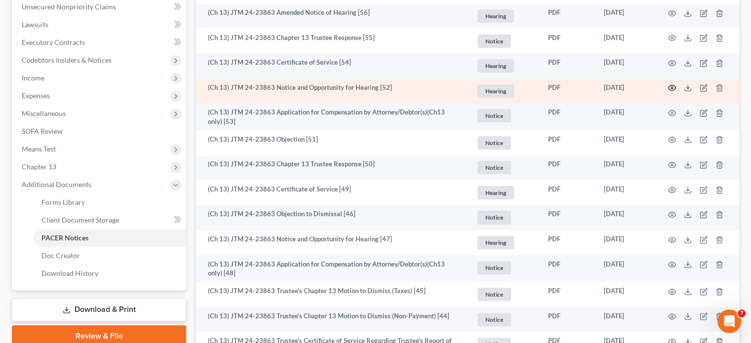
click at [674, 86] on icon "button" at bounding box center [672, 88] width 8 height 8
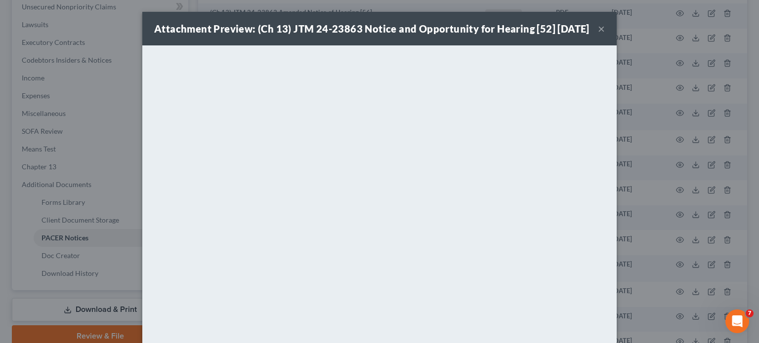
click at [598, 34] on button "×" at bounding box center [601, 29] width 7 height 12
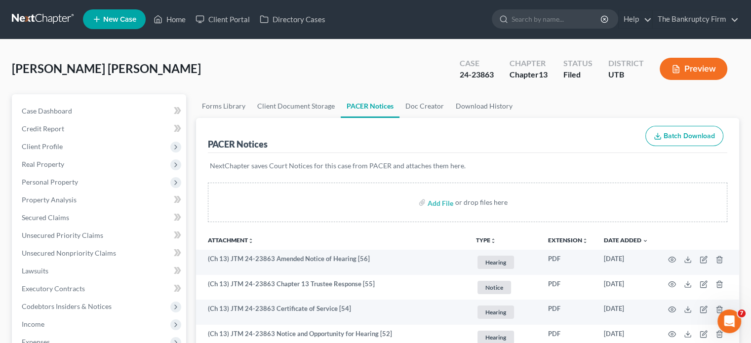
scroll to position [0, 0]
click at [175, 26] on link "Home" at bounding box center [170, 20] width 42 height 18
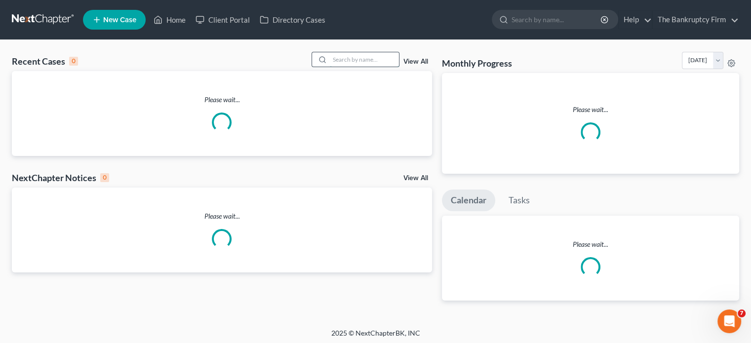
click at [359, 60] on input "search" at bounding box center [364, 59] width 69 height 14
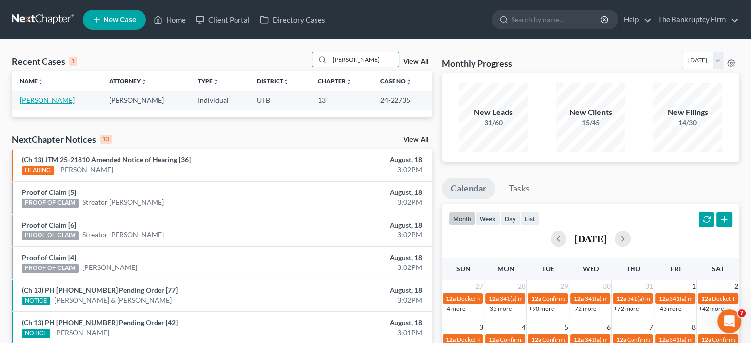
type input "hardman"
click at [47, 99] on link "Hardman, Jay" at bounding box center [47, 100] width 55 height 8
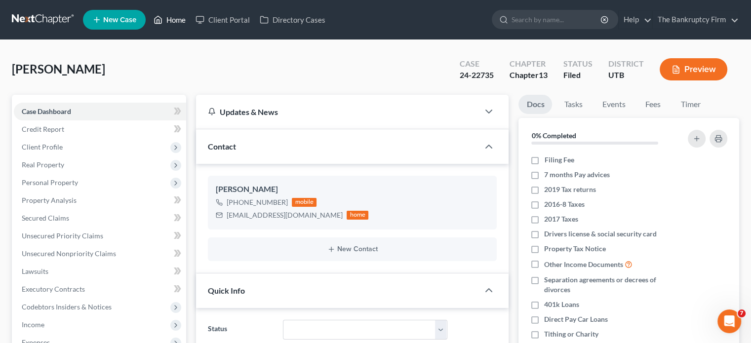
click at [176, 26] on link "Home" at bounding box center [170, 20] width 42 height 18
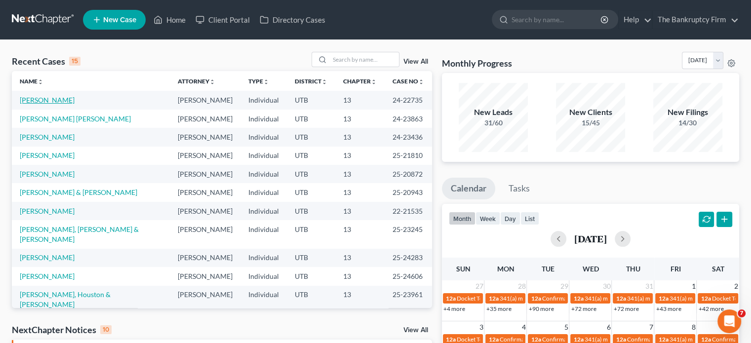
click at [46, 98] on link "Hardman, Jay" at bounding box center [47, 100] width 55 height 8
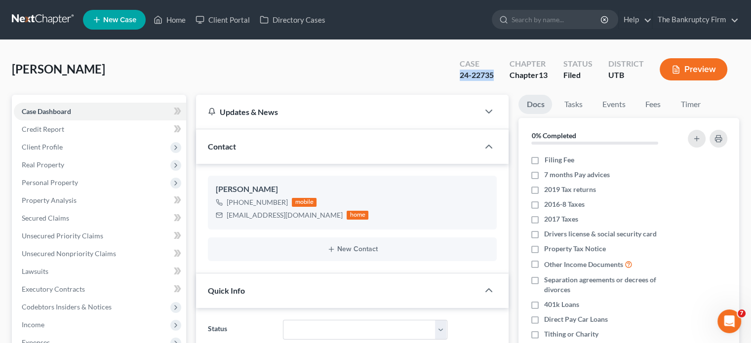
drag, startPoint x: 494, startPoint y: 76, endPoint x: 452, endPoint y: 77, distance: 41.5
click at [456, 78] on div "Case 24-22735" at bounding box center [477, 70] width 50 height 29
copy div "24-22735"
click at [176, 18] on link "Home" at bounding box center [170, 20] width 42 height 18
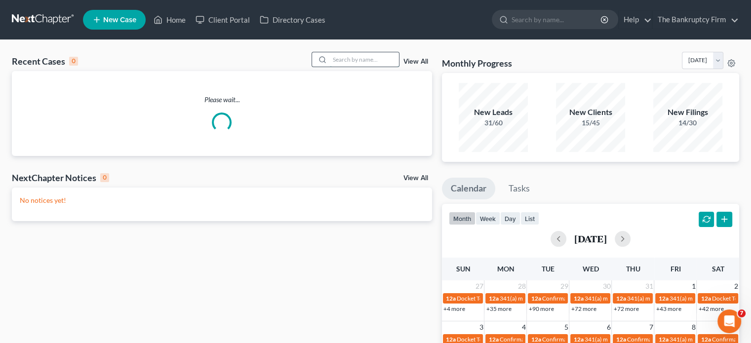
click at [356, 57] on input "search" at bounding box center [364, 59] width 69 height 14
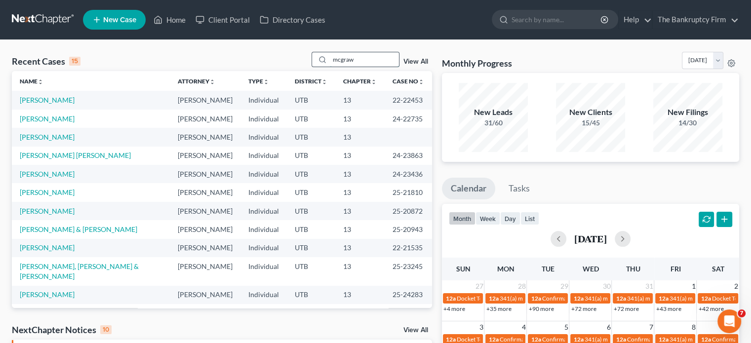
type input "mcgraw"
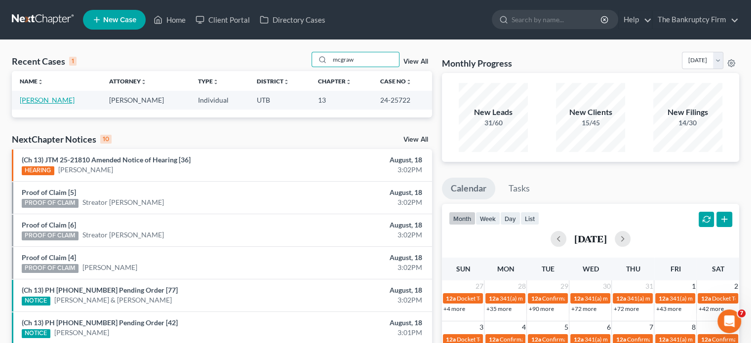
click at [45, 96] on link "McGraw, Elias" at bounding box center [47, 100] width 55 height 8
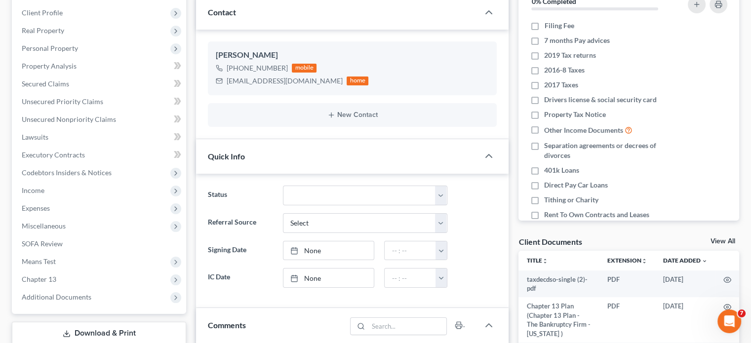
scroll to position [148, 0]
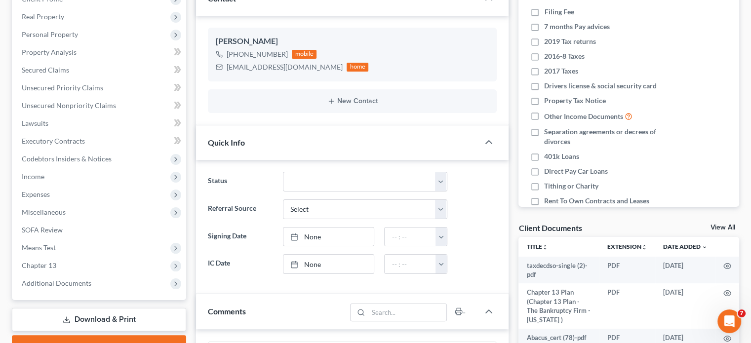
click at [722, 226] on link "View All" at bounding box center [723, 227] width 25 height 7
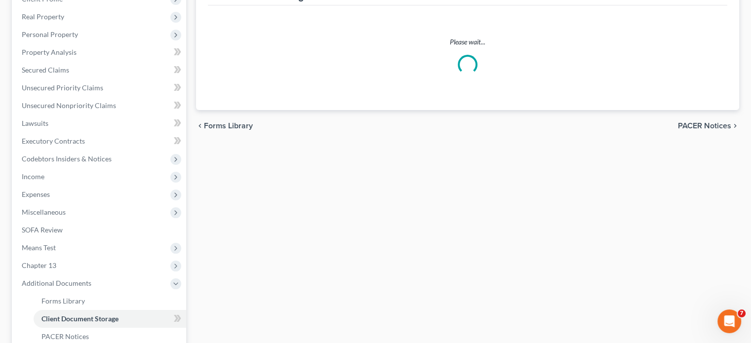
scroll to position [43, 0]
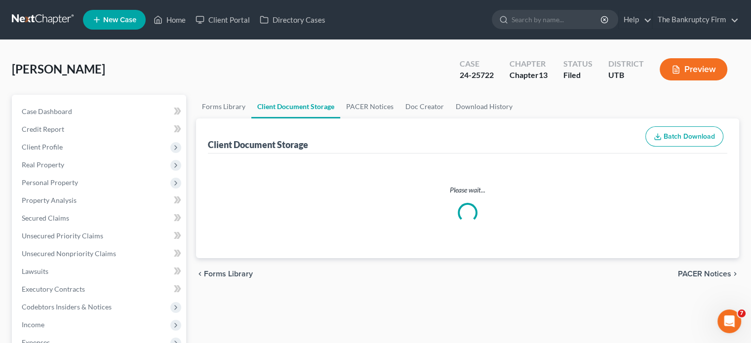
select select "30"
select select "26"
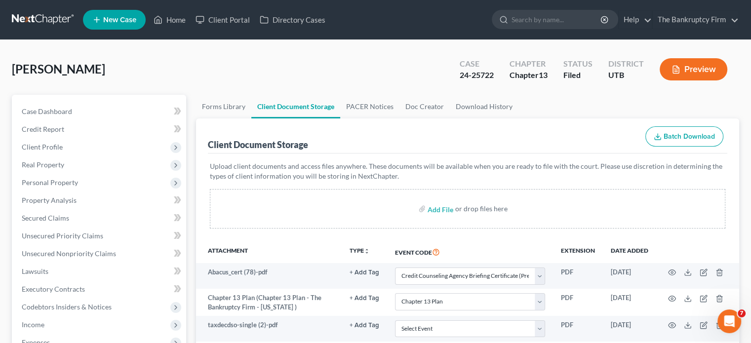
scroll to position [0, 0]
click at [379, 105] on link "PACER Notices" at bounding box center [369, 107] width 59 height 24
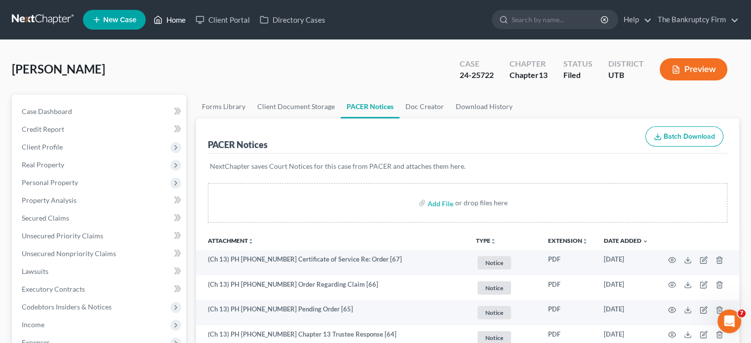
click at [178, 15] on link "Home" at bounding box center [170, 20] width 42 height 18
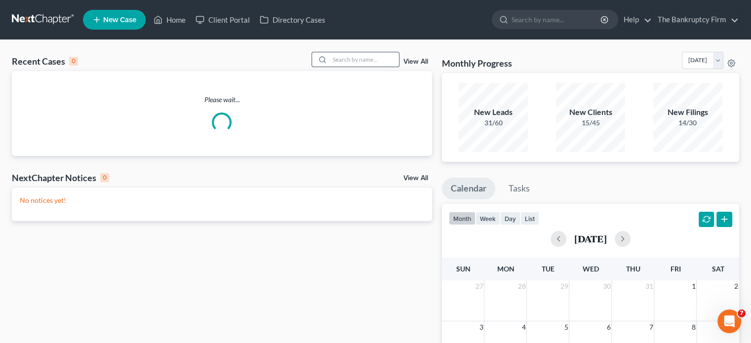
click at [344, 57] on input "search" at bounding box center [364, 59] width 69 height 14
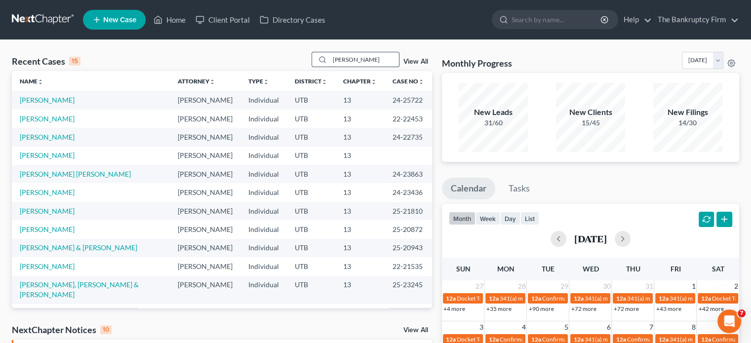
type input "norman"
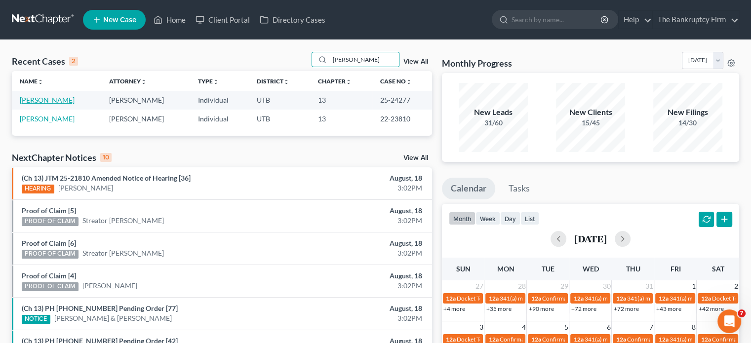
click at [38, 101] on link "Norman, Eileen" at bounding box center [47, 100] width 55 height 8
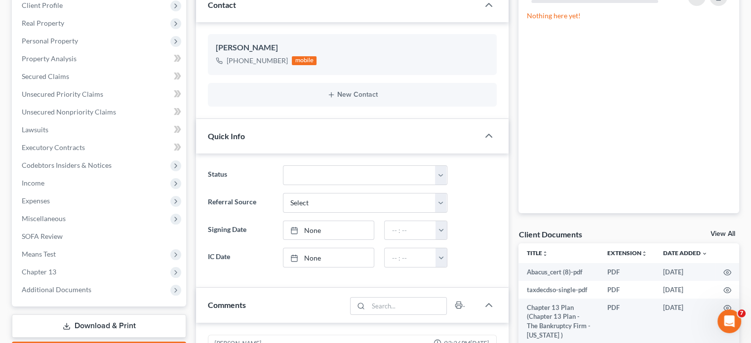
scroll to position [148, 0]
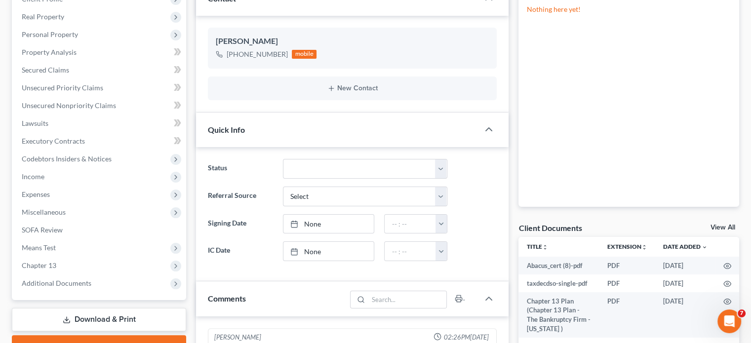
click at [728, 227] on link "View All" at bounding box center [723, 227] width 25 height 7
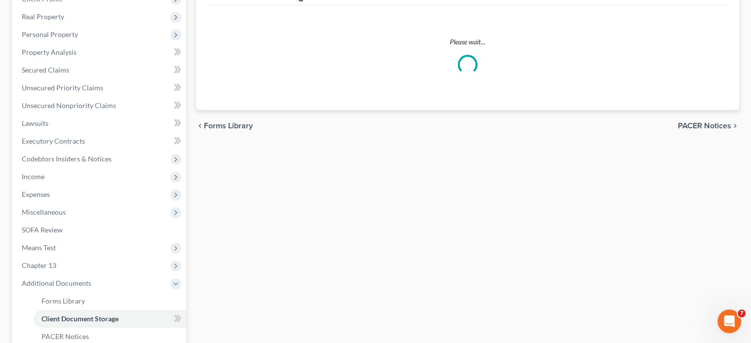
scroll to position [33, 0]
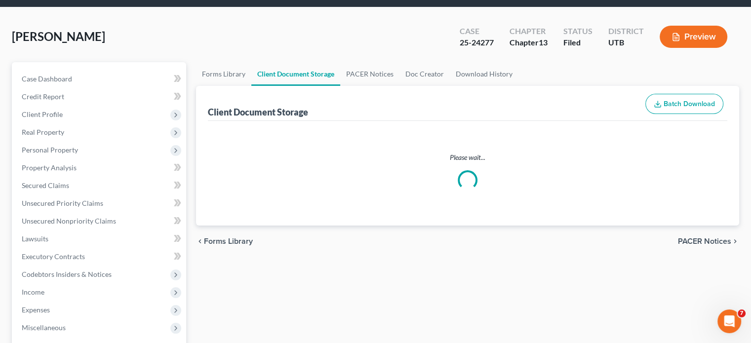
select select "26"
select select "30"
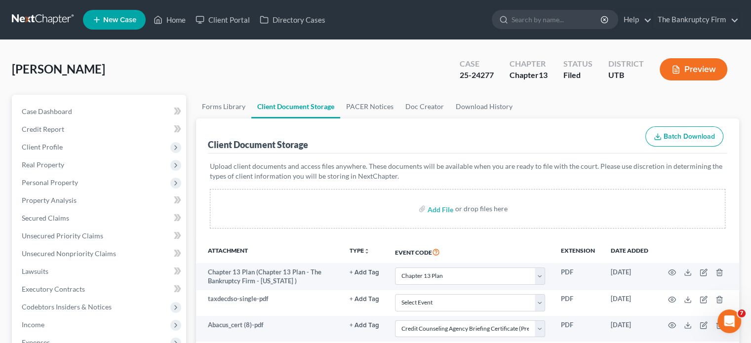
scroll to position [0, 0]
click at [371, 107] on link "PACER Notices" at bounding box center [369, 107] width 59 height 24
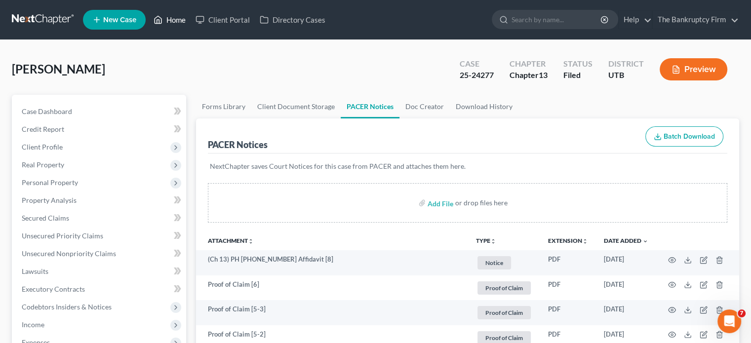
click at [173, 21] on link "Home" at bounding box center [170, 20] width 42 height 18
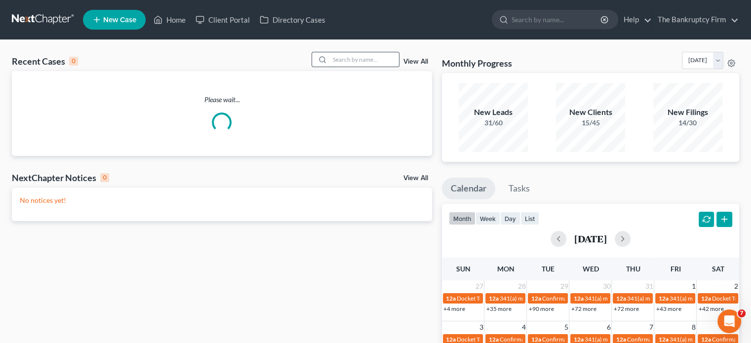
click at [340, 60] on input "search" at bounding box center [364, 59] width 69 height 14
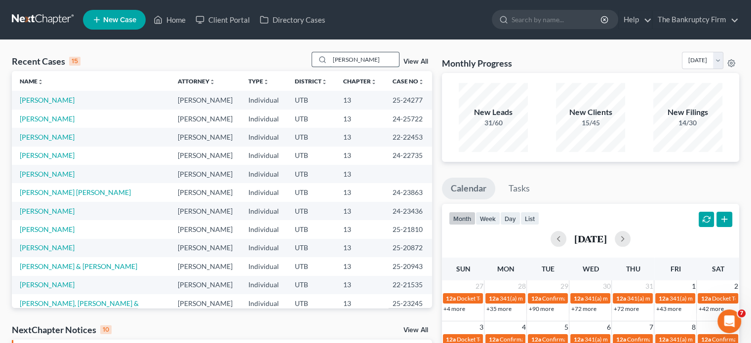
type input "mccamey"
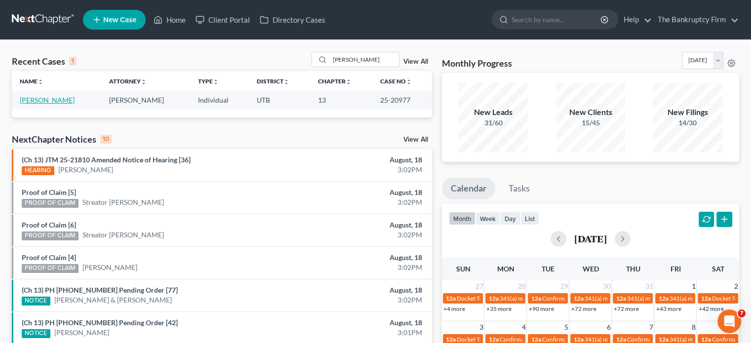
click at [43, 97] on link "McCamey, William" at bounding box center [47, 100] width 55 height 8
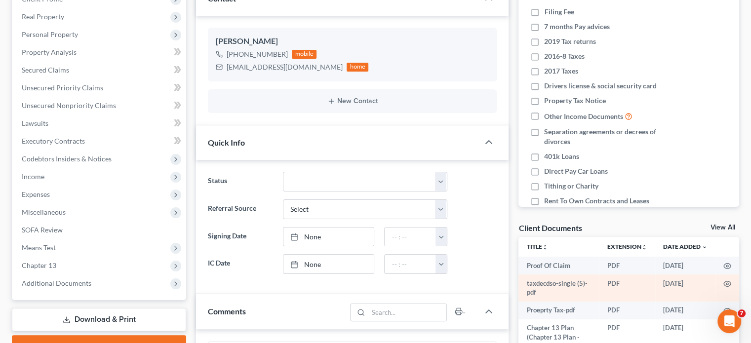
scroll to position [67, 0]
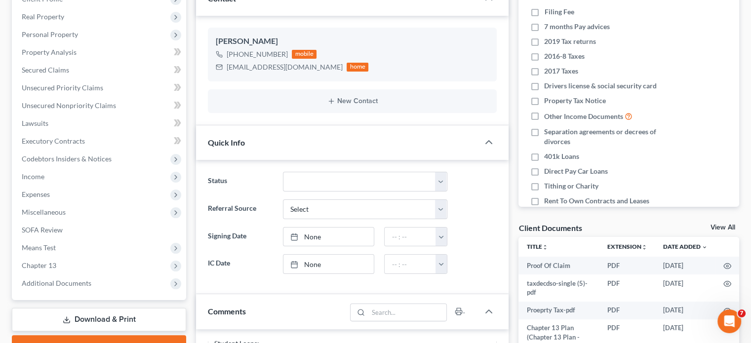
click at [724, 229] on link "View All" at bounding box center [723, 227] width 25 height 7
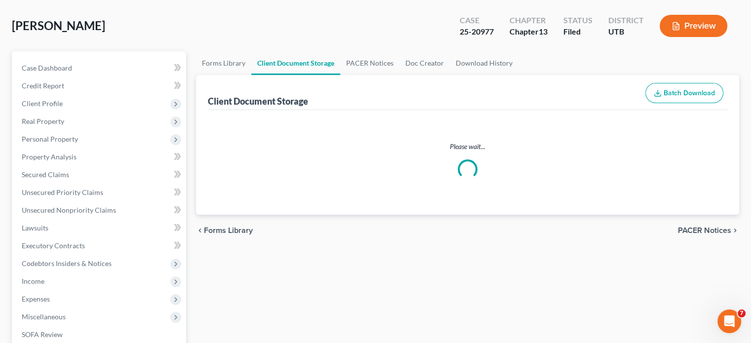
scroll to position [3, 0]
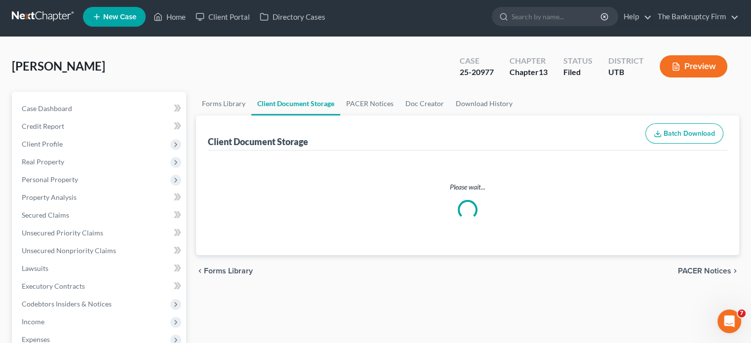
select select "30"
select select "26"
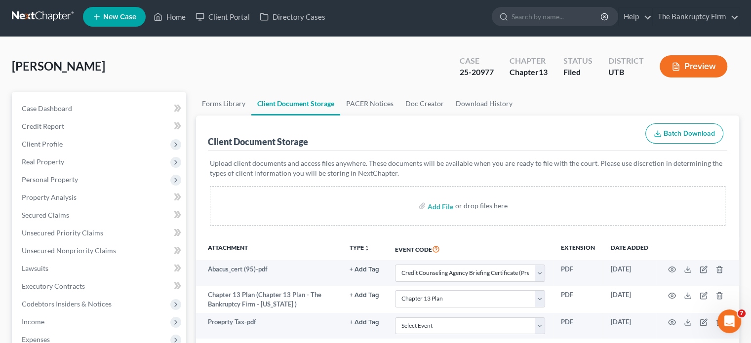
scroll to position [0, 0]
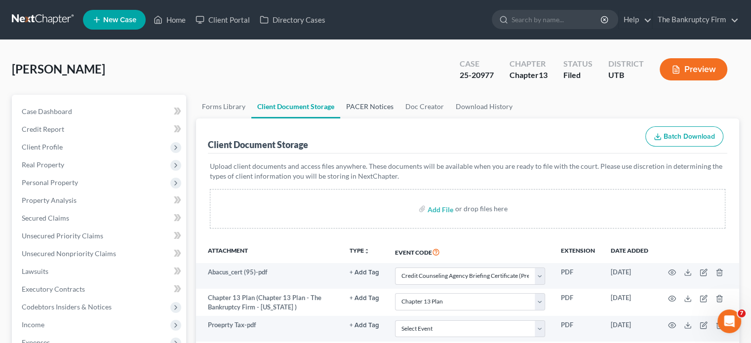
click at [376, 109] on link "PACER Notices" at bounding box center [369, 107] width 59 height 24
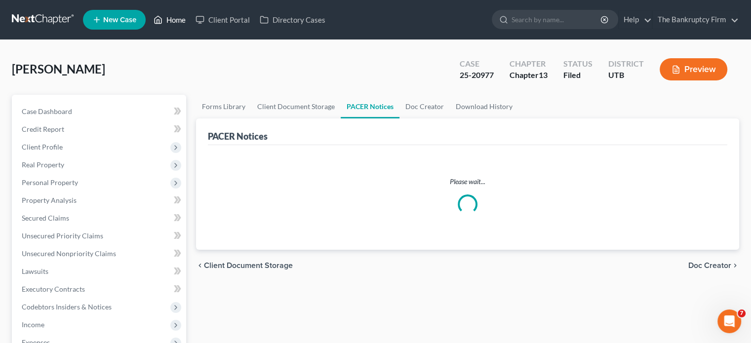
click at [174, 15] on link "Home" at bounding box center [170, 20] width 42 height 18
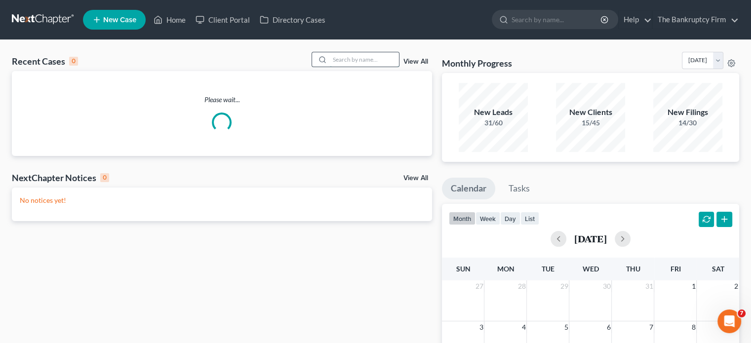
click at [356, 58] on input "search" at bounding box center [364, 59] width 69 height 14
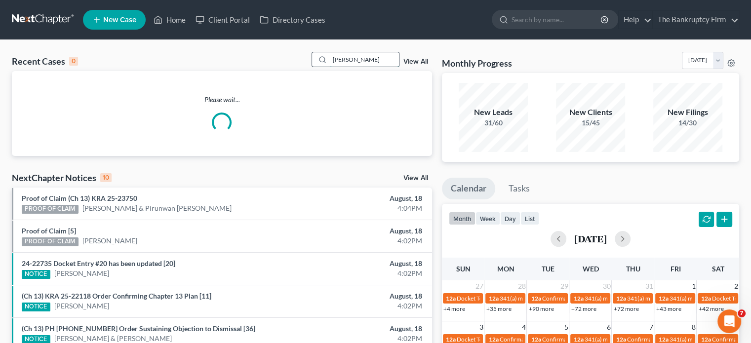
type input "baur"
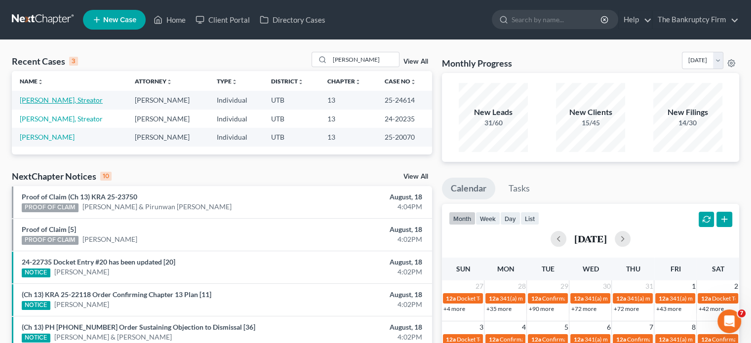
click at [45, 102] on link "Baur, Streator" at bounding box center [61, 100] width 83 height 8
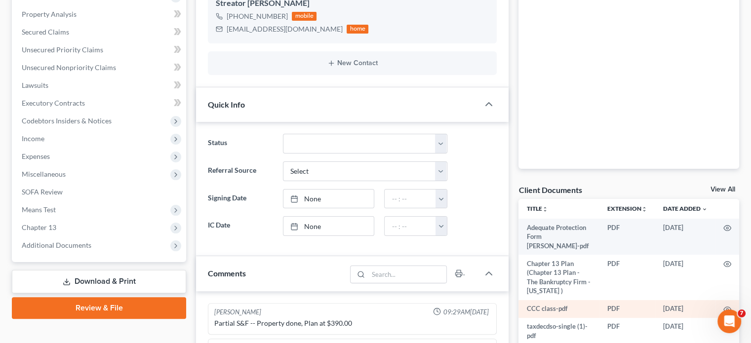
scroll to position [198, 0]
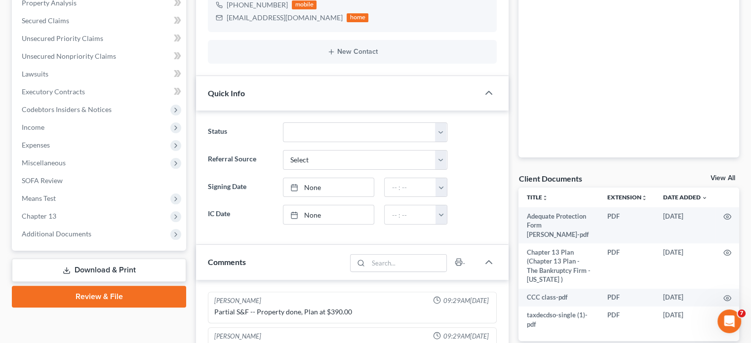
click at [730, 175] on link "View All" at bounding box center [723, 178] width 25 height 7
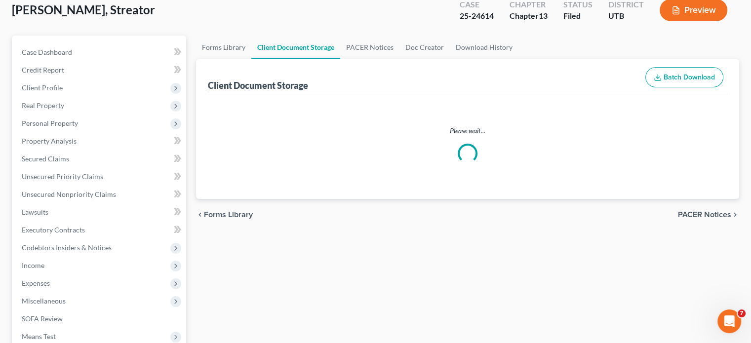
scroll to position [4, 0]
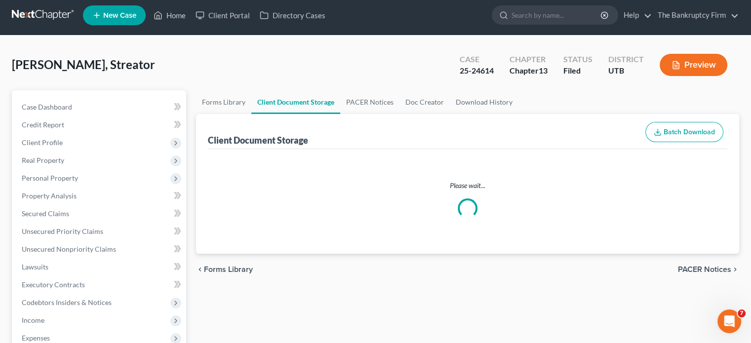
select select "30"
select select "26"
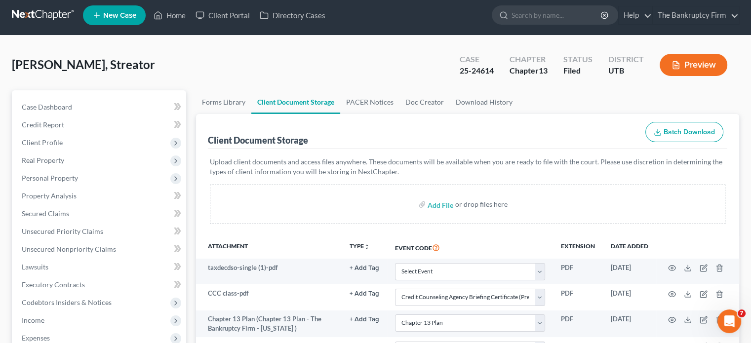
scroll to position [0, 0]
